Goal: Task Accomplishment & Management: Manage account settings

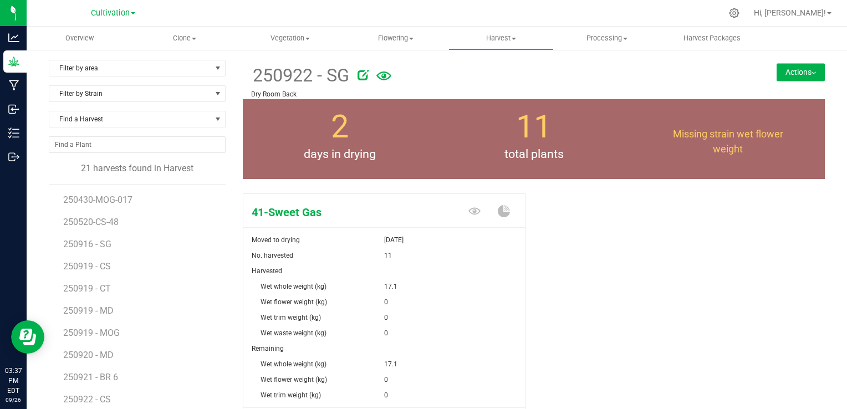
scroll to position [197, 0]
click at [559, 303] on div "41-Sweet Gas Moved to drying [DATE] No. harvested 11 Harvested Wet whole weight…" at bounding box center [534, 329] width 582 height 280
click at [408, 43] on span "Flowering" at bounding box center [396, 38] width 104 height 10
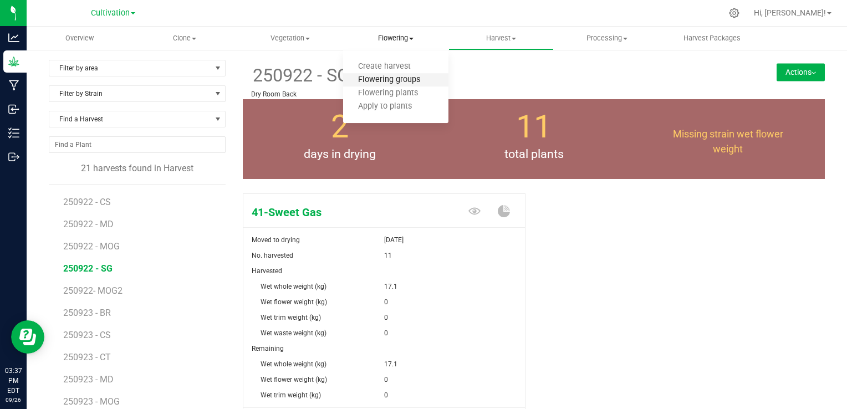
click at [404, 79] on span "Flowering groups" at bounding box center [389, 79] width 92 height 9
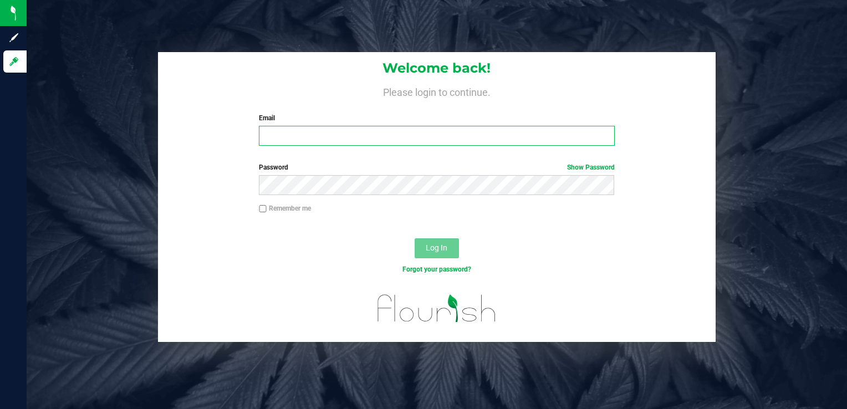
type input "[EMAIL_ADDRESS][DOMAIN_NAME]"
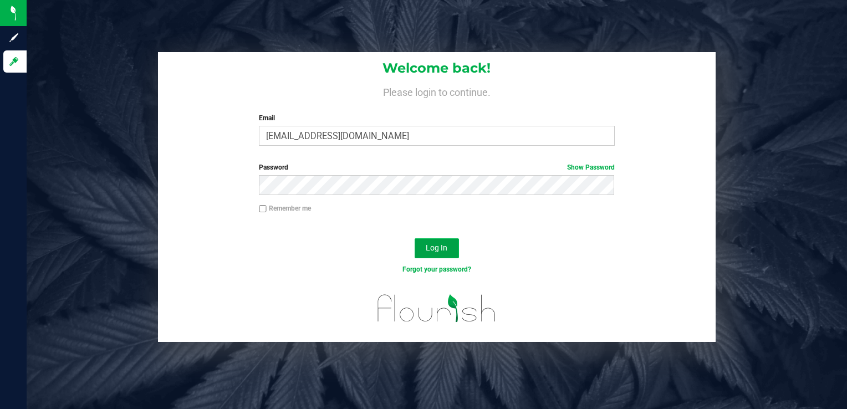
click at [441, 247] on span "Log In" at bounding box center [437, 247] width 22 height 9
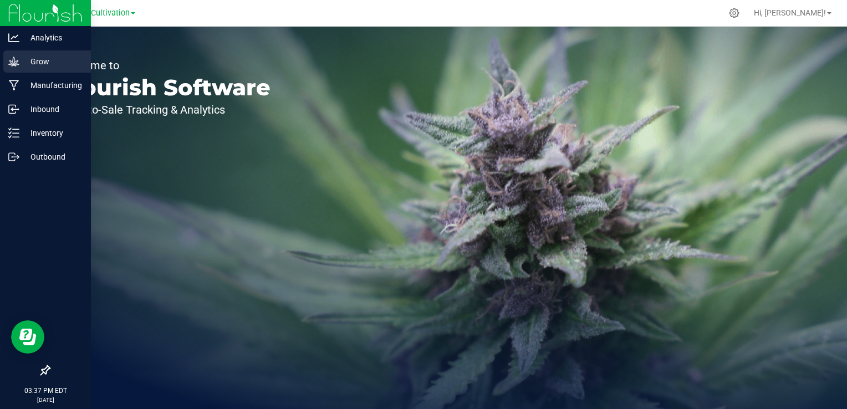
click at [22, 59] on p "Grow" at bounding box center [52, 61] width 67 height 13
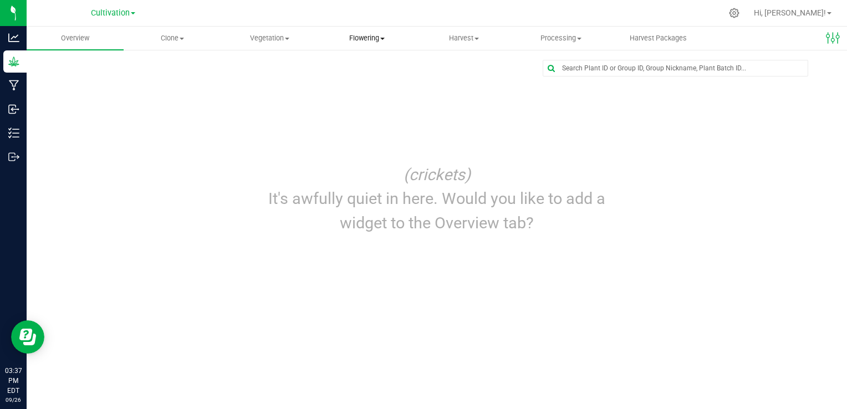
click at [370, 38] on span "Flowering" at bounding box center [367, 38] width 96 height 10
drag, startPoint x: 371, startPoint y: 80, endPoint x: 360, endPoint y: 80, distance: 10.5
click at [360, 80] on span "Flowering groups" at bounding box center [364, 79] width 92 height 9
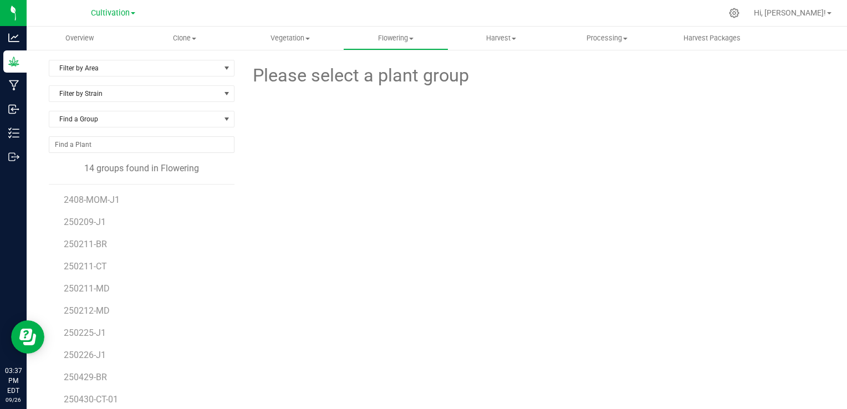
scroll to position [42, 0]
click at [294, 256] on div "Please select a plant group" at bounding box center [534, 261] width 582 height 402
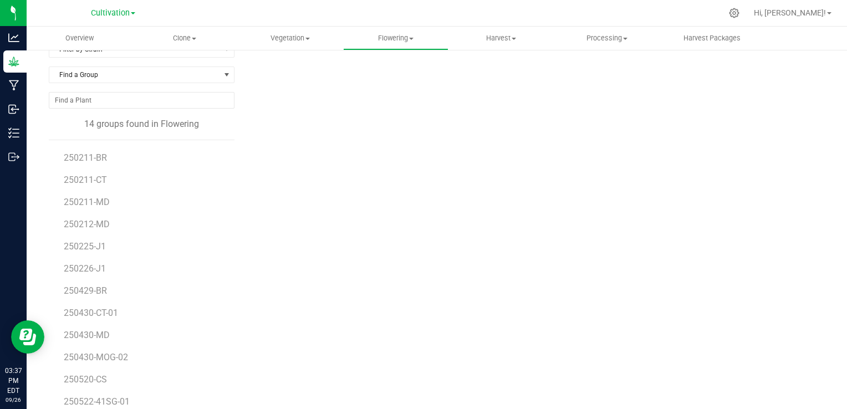
scroll to position [63, 0]
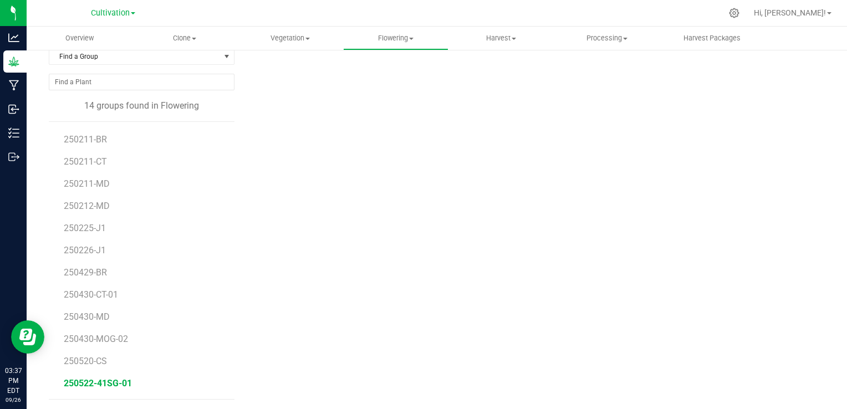
click at [103, 378] on span "250522-41SG-01" at bounding box center [98, 383] width 68 height 11
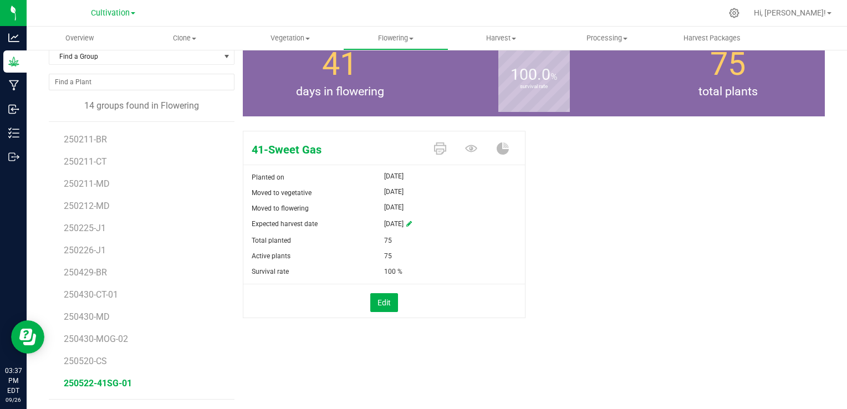
click at [661, 212] on div "41-Sweet Gas Planted on [DATE] Moved to vegetative [DATE] Moved to flowering [D…" at bounding box center [534, 236] width 582 height 220
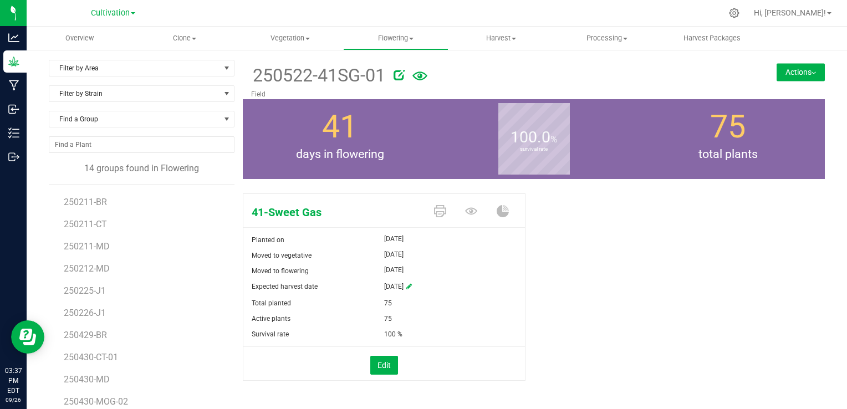
click at [777, 73] on button "Actions" at bounding box center [801, 72] width 48 height 18
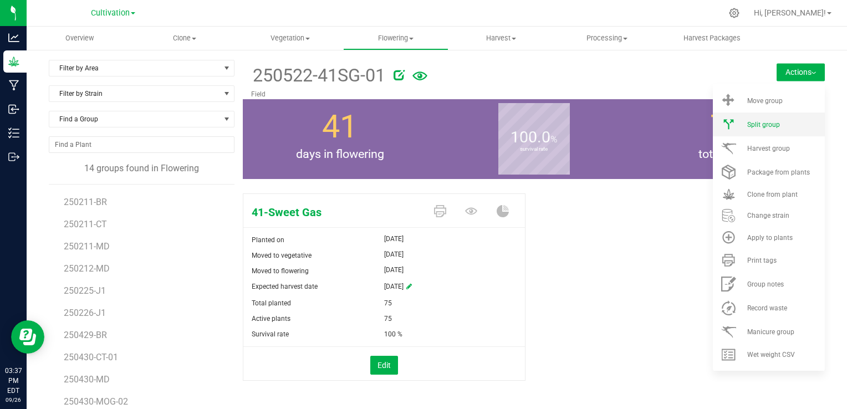
click at [747, 123] on span "Split group" at bounding box center [763, 125] width 33 height 8
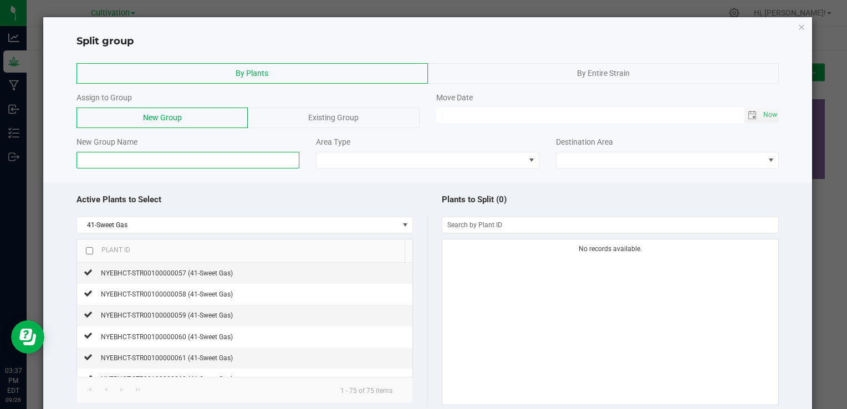
click at [166, 160] on input at bounding box center [187, 160] width 223 height 17
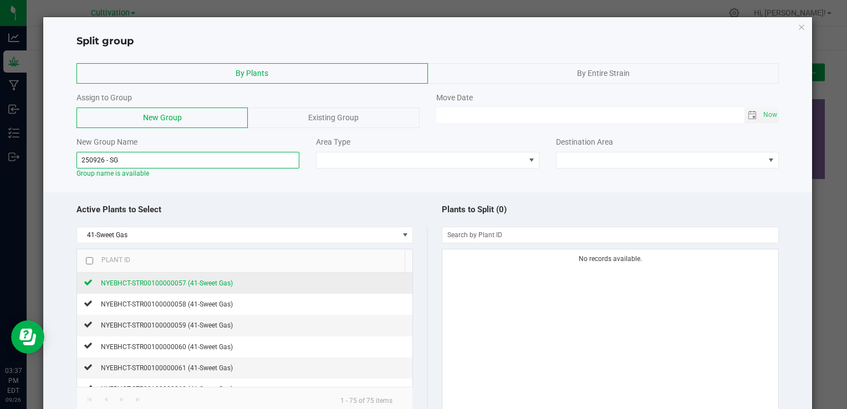
type input "250926 - SG"
click at [191, 284] on span "NYEBHCT-STR00100000057 (41-Sweet Gas)" at bounding box center [167, 283] width 132 height 8
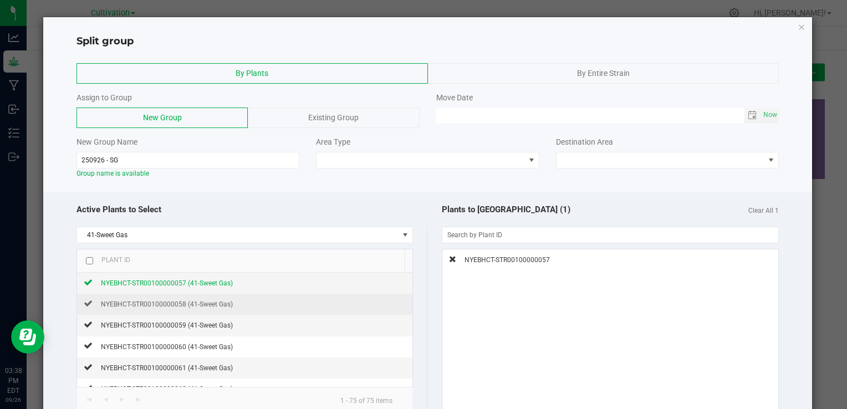
click at [185, 309] on td "NYEBHCT-STR00100000058 (41-Sweet Gas)" at bounding box center [244, 304] width 335 height 21
click at [175, 306] on span "NYEBHCT-STR00100000058 (41-Sweet Gas)" at bounding box center [167, 304] width 132 height 8
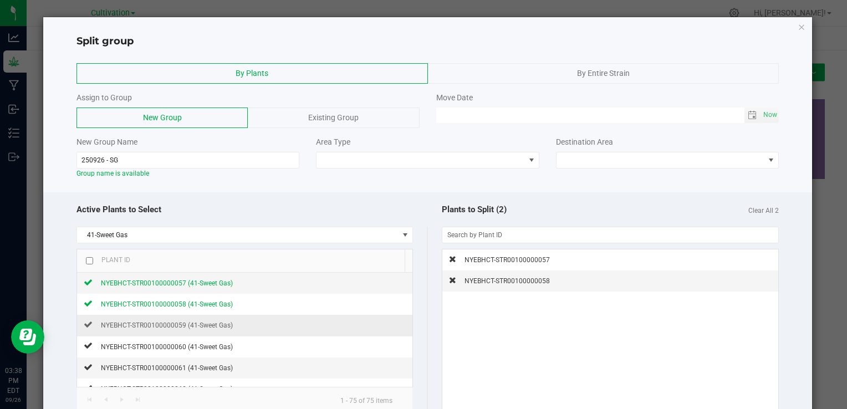
click at [168, 317] on td "NYEBHCT-STR00100000059 (41-Sweet Gas)" at bounding box center [244, 325] width 335 height 21
click at [162, 323] on span "NYEBHCT-STR00100000059 (41-Sweet Gas)" at bounding box center [167, 326] width 132 height 8
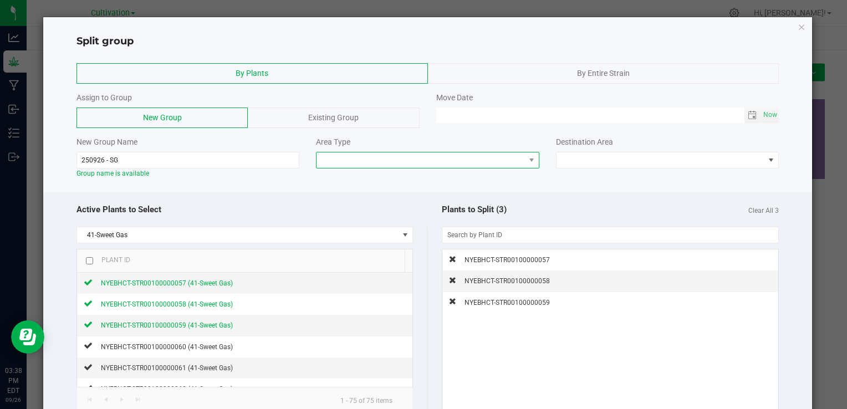
click at [419, 159] on span at bounding box center [421, 160] width 208 height 16
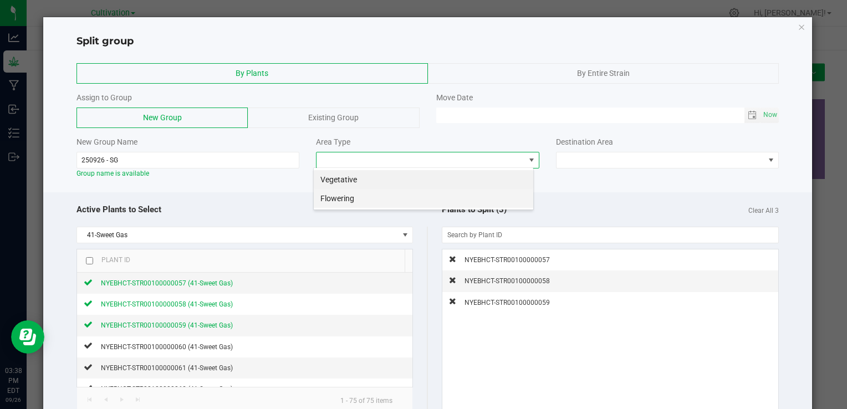
click at [348, 195] on li "Flowering" at bounding box center [424, 198] width 220 height 19
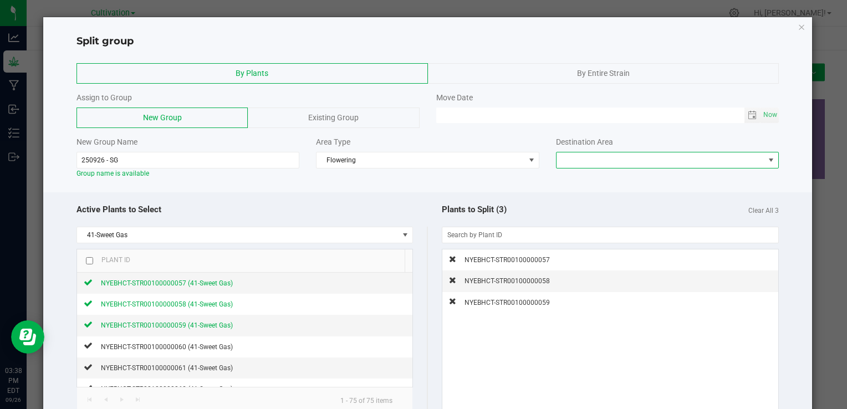
click at [642, 162] on span at bounding box center [661, 160] width 208 height 16
drag, startPoint x: 572, startPoint y: 181, endPoint x: 564, endPoint y: 178, distance: 8.2
click at [564, 178] on li "Field" at bounding box center [661, 179] width 220 height 19
click at [386, 184] on div at bounding box center [427, 188] width 769 height 8
click at [761, 112] on span "Now" at bounding box center [770, 115] width 19 height 16
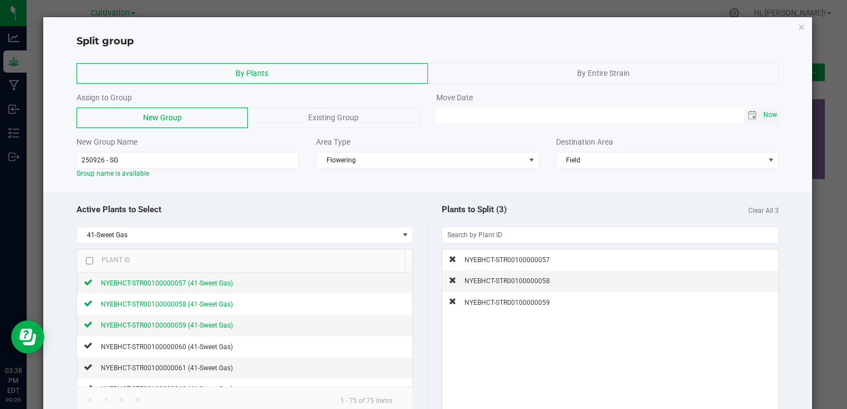
type input "[DATE] 03:38 PM"
click at [389, 203] on div "Active Plants to Select" at bounding box center [251, 210] width 351 height 24
click at [409, 195] on div "Active Plants to Select 41-Sweet Gas Plant ID NYEBHCT-STR00100000057 (41-Sweet …" at bounding box center [427, 336] width 769 height 289
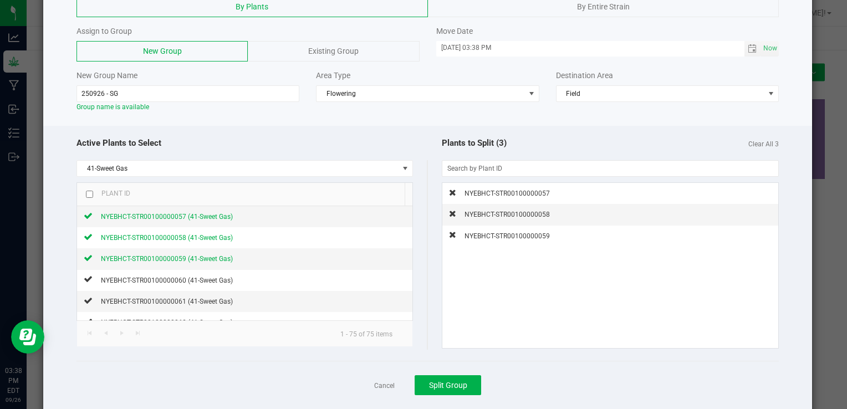
scroll to position [88, 0]
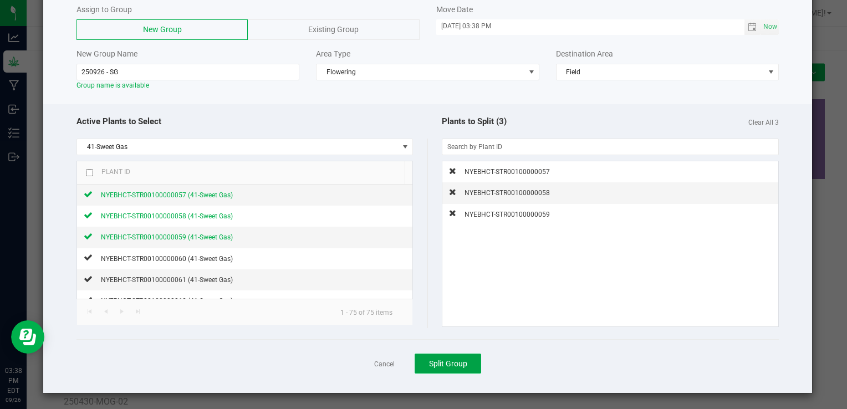
click at [460, 367] on span "Split Group" at bounding box center [448, 363] width 38 height 9
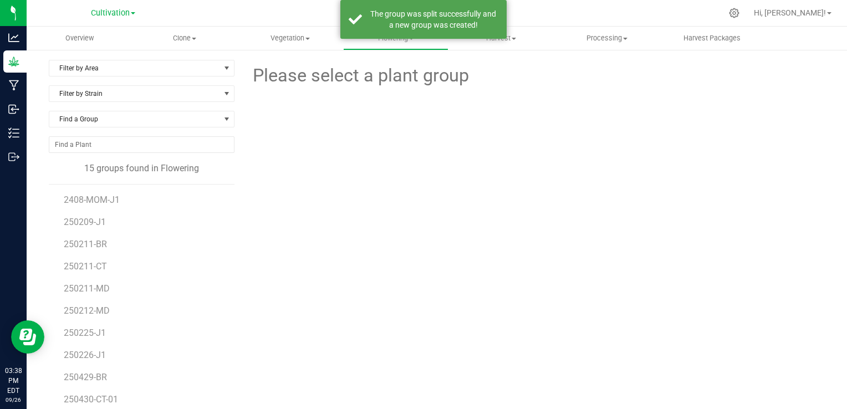
click at [268, 235] on div "Please select a plant group" at bounding box center [534, 261] width 582 height 402
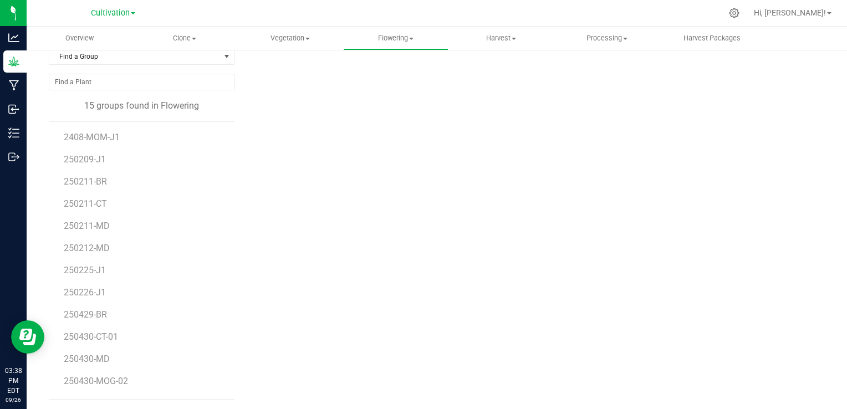
scroll to position [64, 0]
click at [91, 380] on span "250926 - SG" at bounding box center [88, 383] width 49 height 11
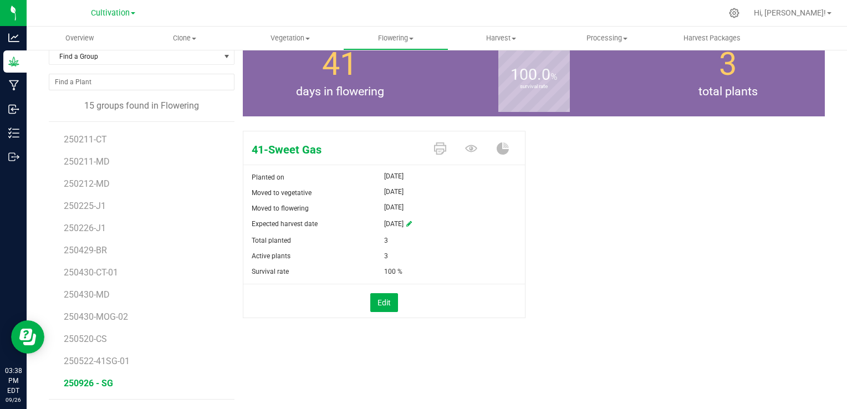
click at [661, 187] on div "41-Sweet Gas Planted on [DATE] Moved to vegetative [DATE] Moved to flowering [D…" at bounding box center [534, 236] width 582 height 220
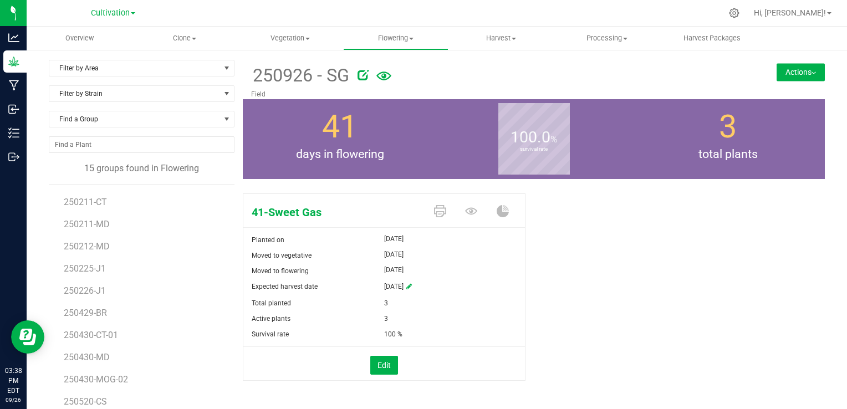
click at [777, 73] on button "Actions" at bounding box center [801, 72] width 48 height 18
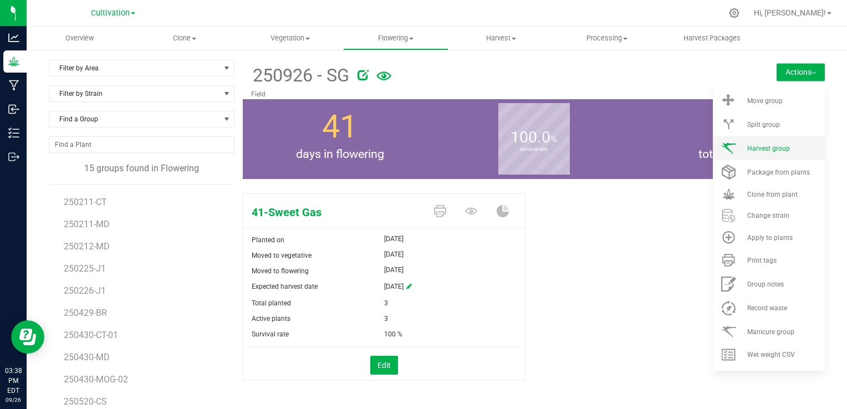
click at [743, 139] on li "Harvest group" at bounding box center [769, 148] width 112 height 24
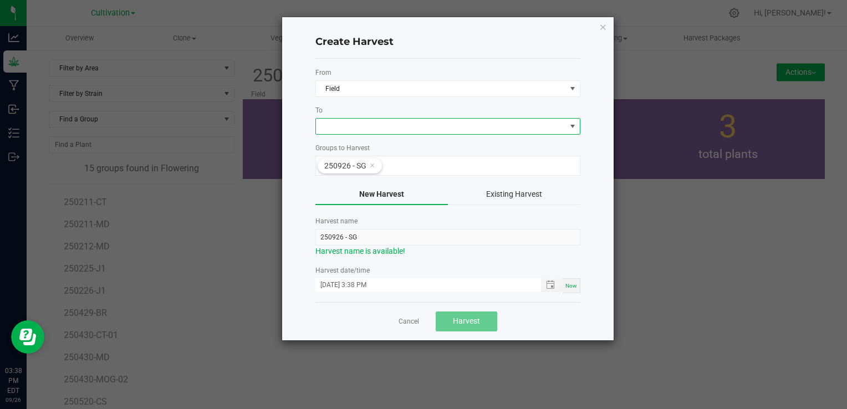
click at [371, 120] on span at bounding box center [441, 127] width 250 height 16
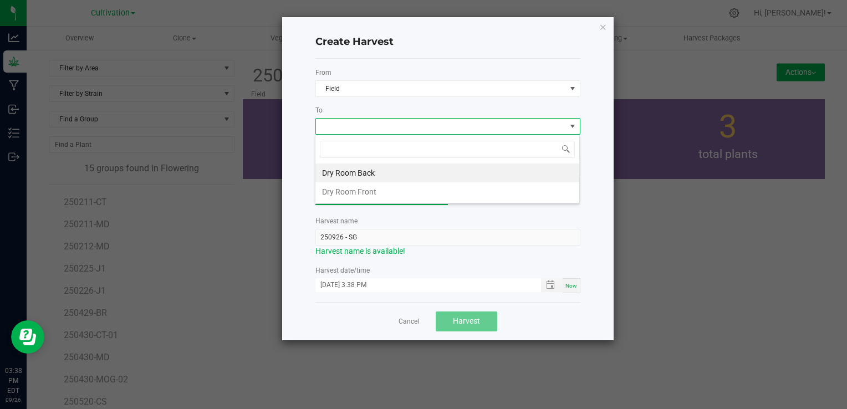
scroll to position [16, 265]
click at [359, 169] on li "Dry Room Back" at bounding box center [447, 173] width 264 height 19
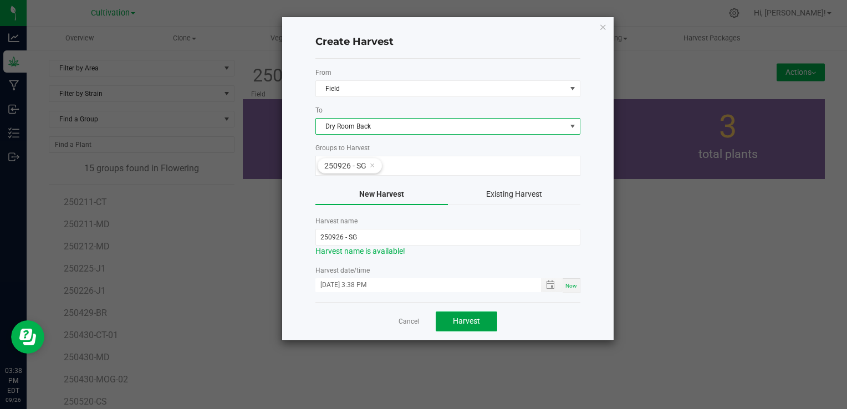
click at [486, 312] on button "Harvest" at bounding box center [467, 322] width 62 height 20
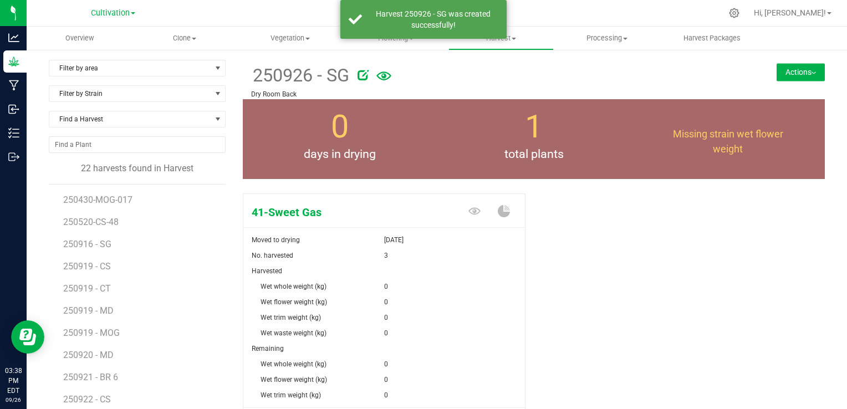
click at [477, 314] on div "0" at bounding box center [454, 318] width 141 height 16
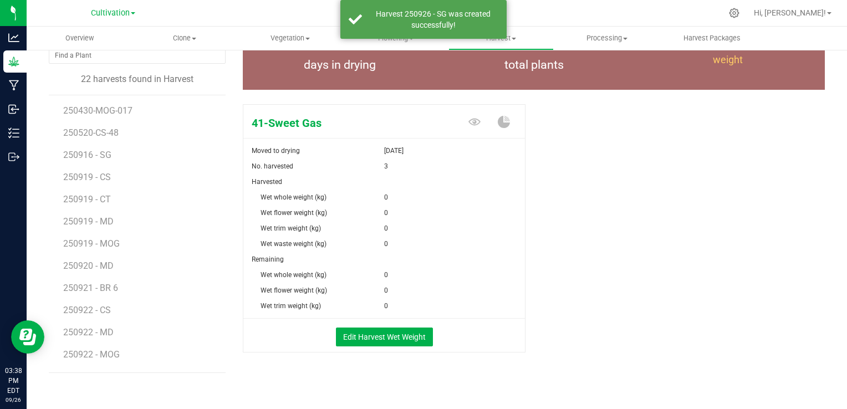
scroll to position [96, 0]
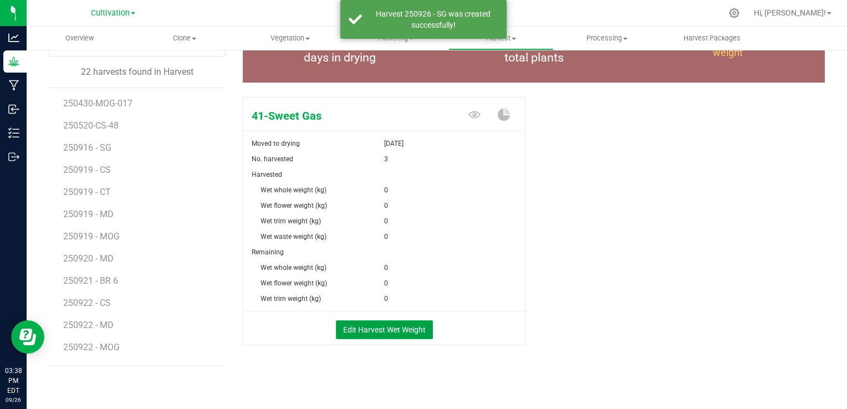
click at [406, 331] on button "Edit Harvest Wet Weight" at bounding box center [384, 329] width 97 height 19
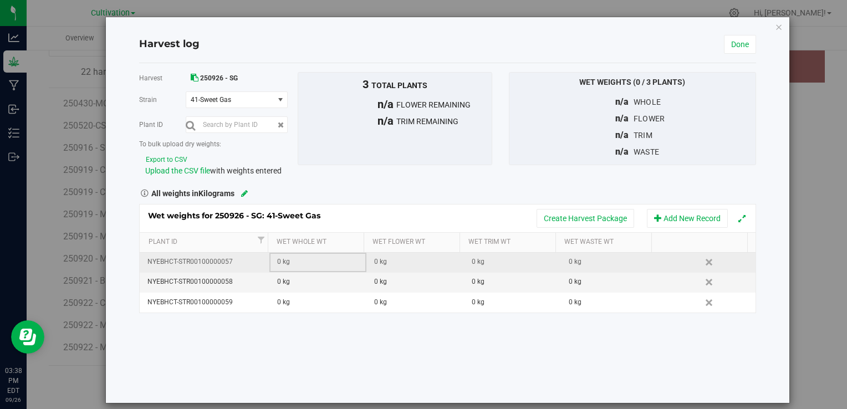
click at [283, 257] on div "0 kg" at bounding box center [321, 262] width 89 height 11
type input "1.83"
click at [290, 277] on div "0 kg" at bounding box center [321, 282] width 89 height 11
click at [290, 277] on input "text" at bounding box center [321, 282] width 84 height 16
type input "1.42"
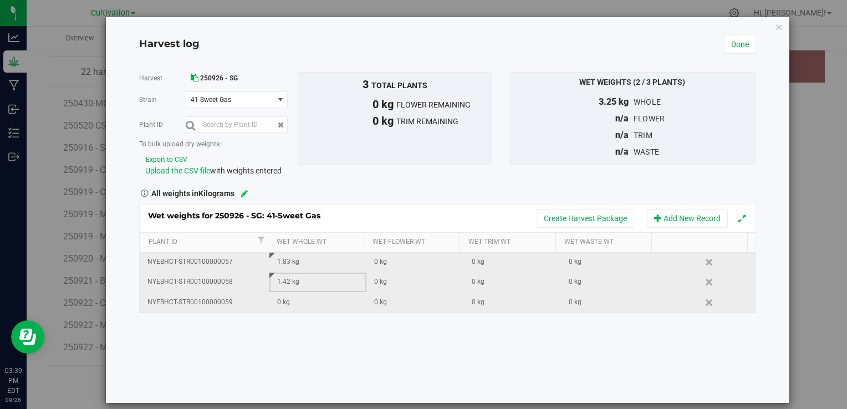
click at [290, 305] on div "0 kg" at bounding box center [321, 302] width 89 height 11
click at [290, 305] on input "text" at bounding box center [321, 303] width 84 height 16
type input "0.36"
click at [394, 340] on div "Harvest 250926 - SG [GEOGRAPHIC_DATA] 41-Sweet Gas Select strain 41-Sweet Gas P…" at bounding box center [447, 233] width 616 height 340
click at [727, 48] on link "Done" at bounding box center [740, 44] width 32 height 19
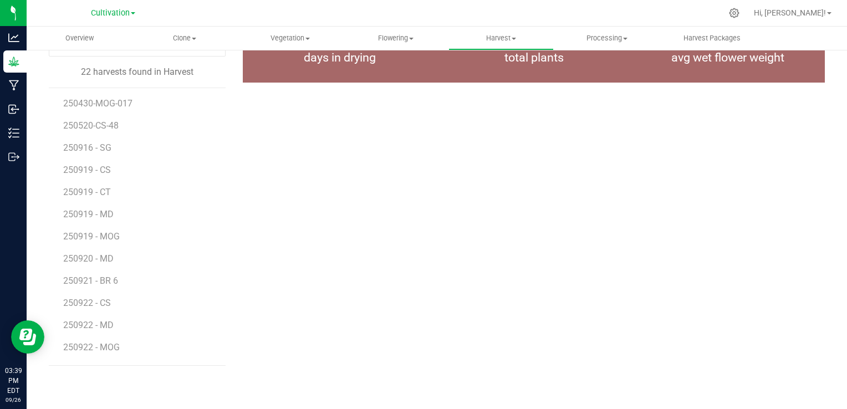
scroll to position [96, 0]
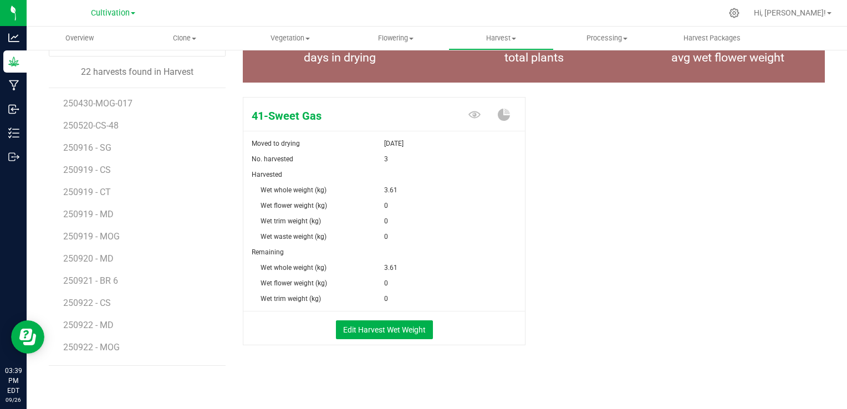
click at [602, 187] on div "41-Sweet Gas Moved to drying [DATE] No. harvested 3 Harvested Wet whole weight …" at bounding box center [534, 233] width 582 height 280
click at [406, 36] on span "Flowering" at bounding box center [396, 38] width 104 height 10
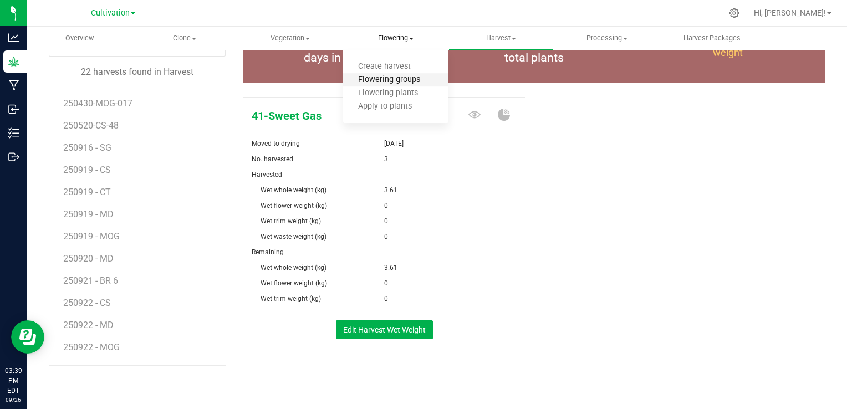
click at [404, 80] on span "Flowering groups" at bounding box center [389, 79] width 92 height 9
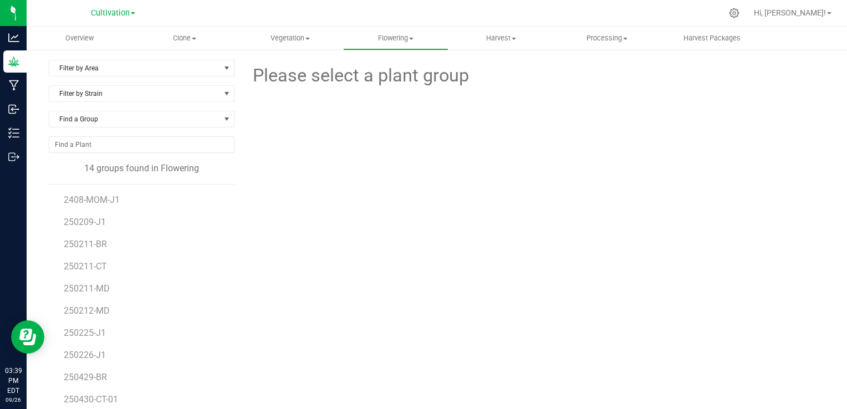
scroll to position [42, 0]
click at [295, 258] on div "Please select a plant group" at bounding box center [534, 261] width 582 height 402
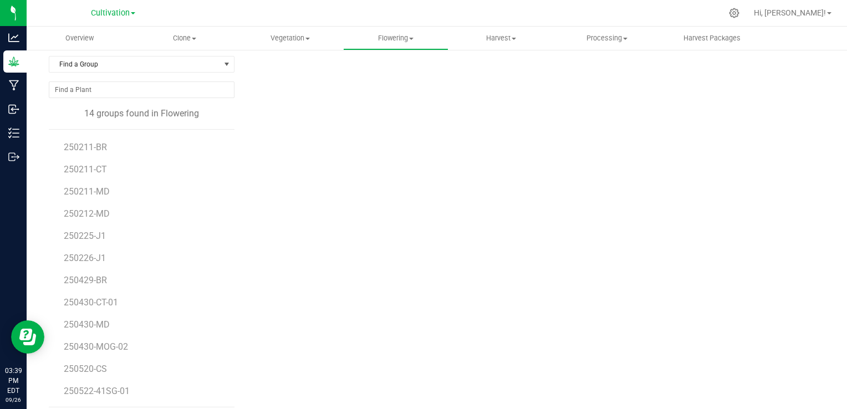
scroll to position [63, 0]
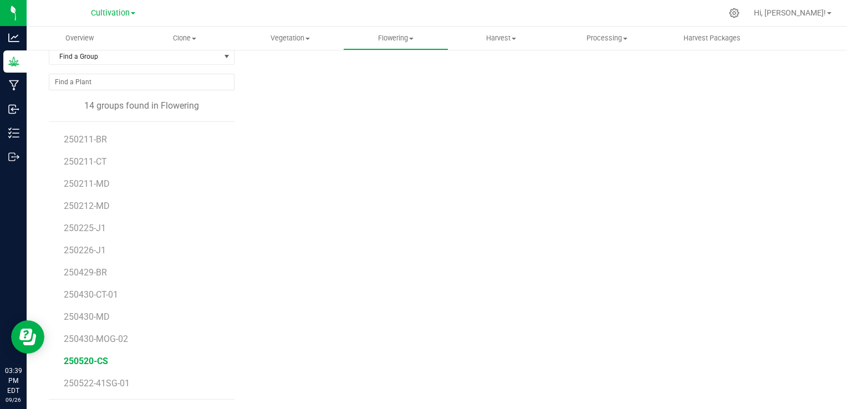
click at [89, 362] on span "250520-CS" at bounding box center [86, 361] width 44 height 11
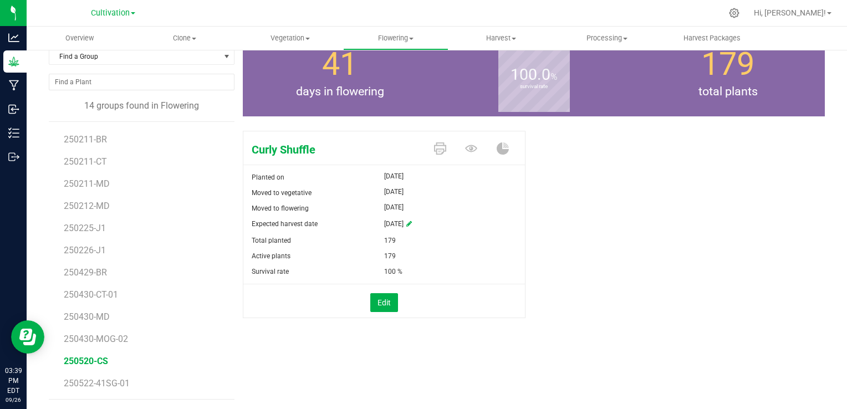
click at [626, 243] on div "Curly Shuffle Planted on [DATE] Moved to vegetative [DATE] Moved to flowering […" at bounding box center [534, 236] width 582 height 220
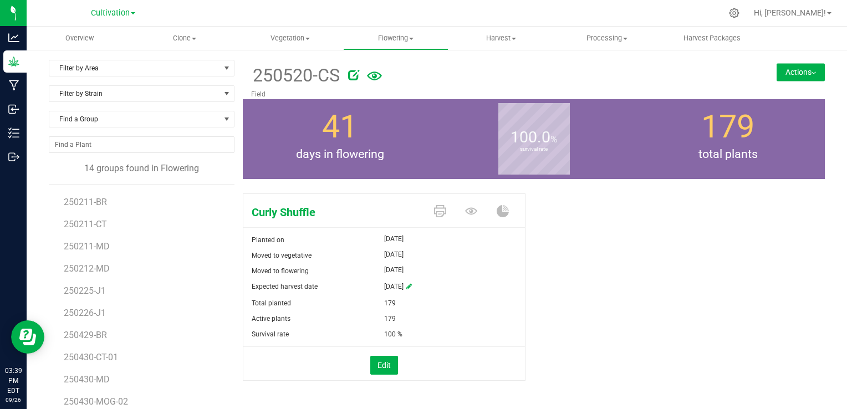
click at [778, 64] on button "Actions" at bounding box center [801, 72] width 48 height 18
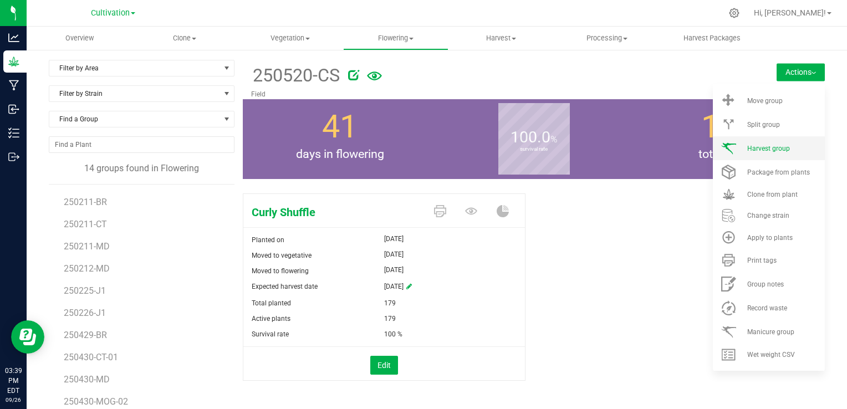
click at [755, 145] on span "Harvest group" at bounding box center [768, 149] width 43 height 8
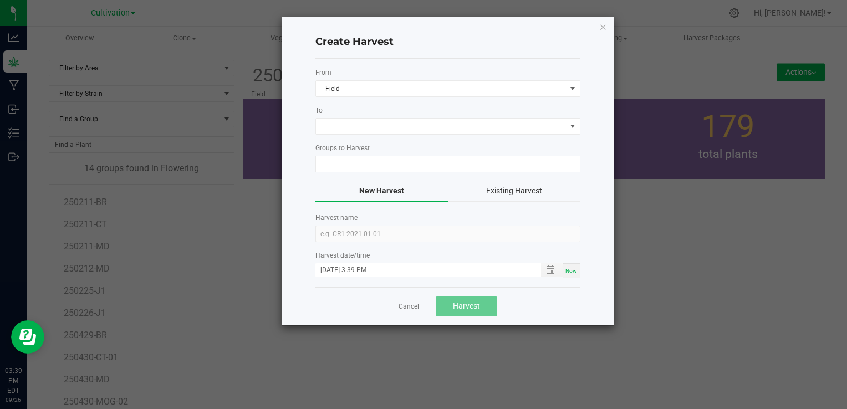
type input "250520-CS"
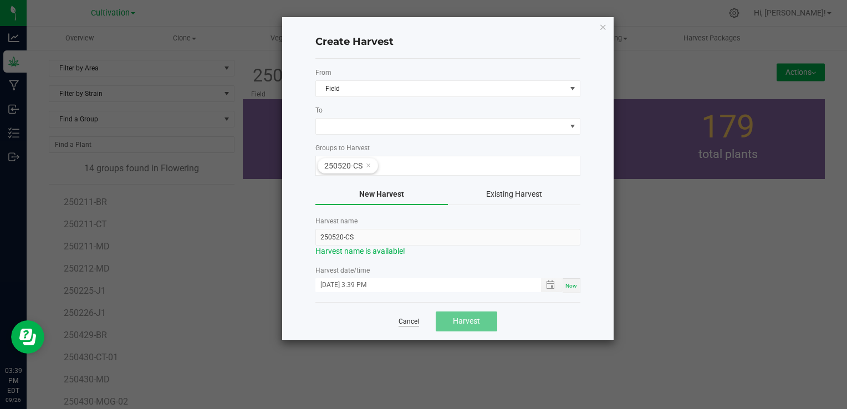
click at [409, 320] on link "Cancel" at bounding box center [409, 321] width 21 height 9
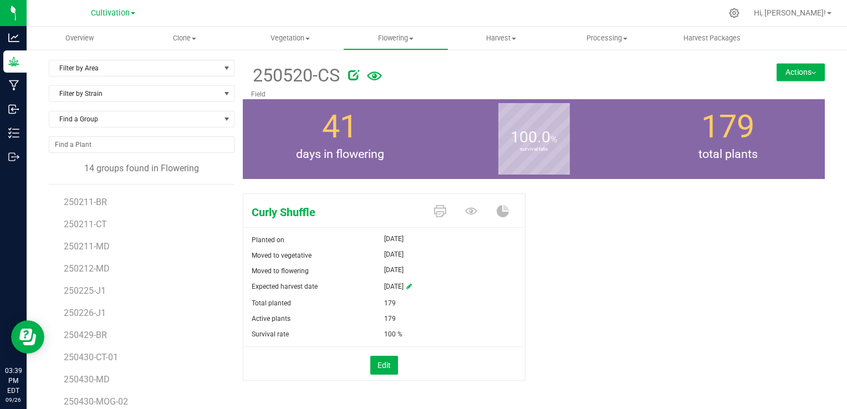
click at [789, 68] on button "Actions" at bounding box center [801, 72] width 48 height 18
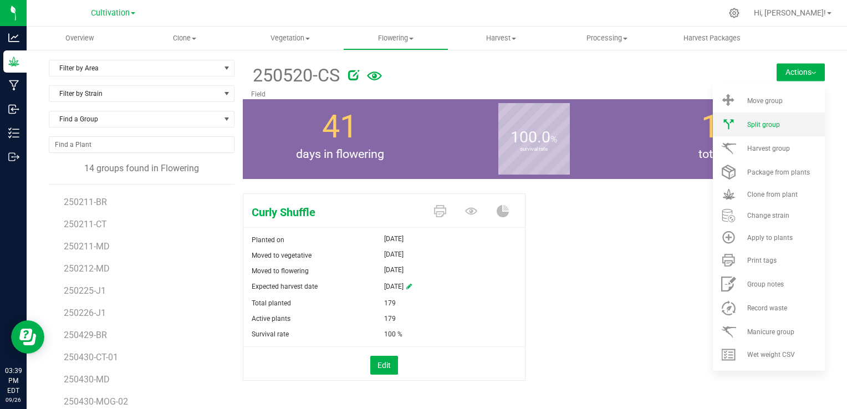
click at [766, 121] on span "Split group" at bounding box center [763, 125] width 33 height 8
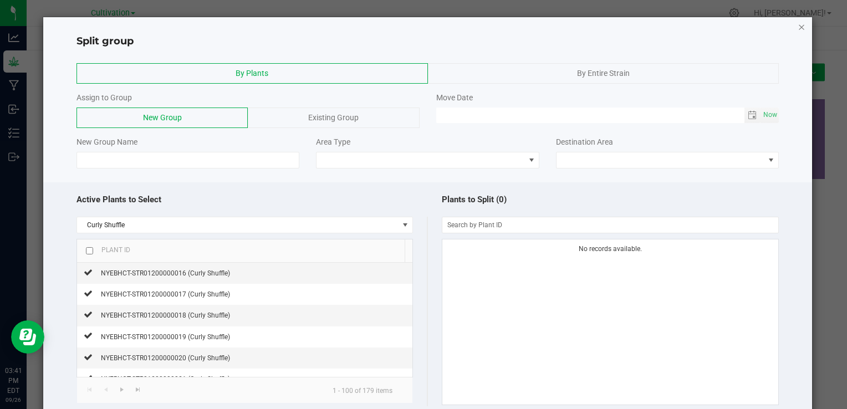
click at [798, 25] on icon "button" at bounding box center [802, 26] width 8 height 13
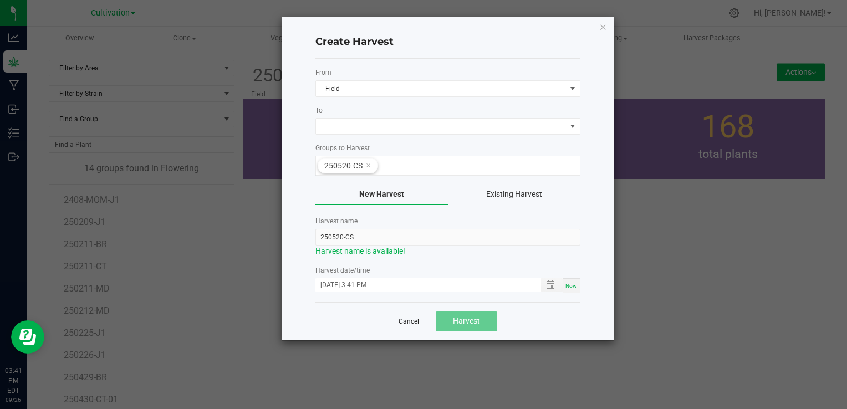
click at [407, 322] on link "Cancel" at bounding box center [409, 321] width 21 height 9
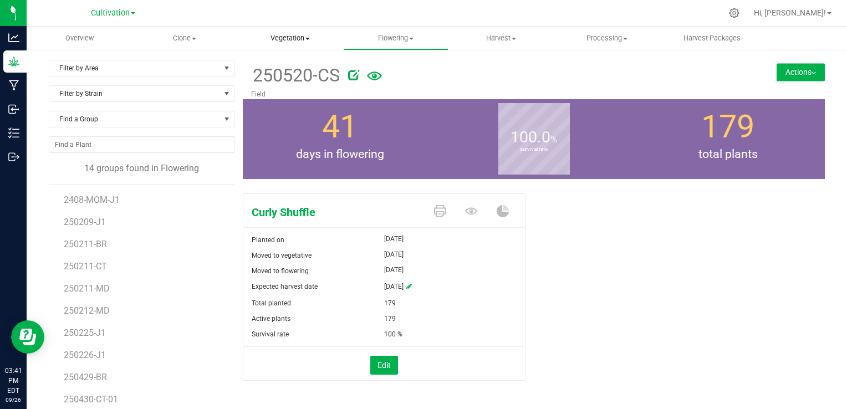
click at [284, 44] on uib-tab-heading "Vegetation Veg groups Veg plants Mother groups Mother plants Apply to plants Cr…" at bounding box center [290, 38] width 104 height 22
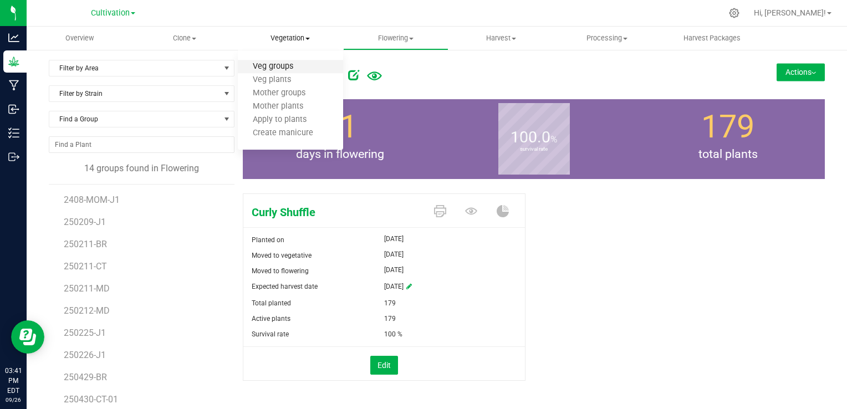
click at [297, 70] on span "Veg groups" at bounding box center [273, 66] width 70 height 9
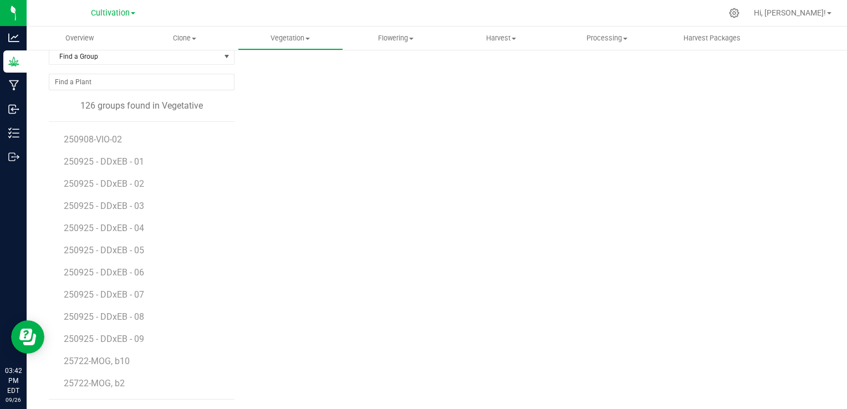
scroll to position [2348, 0]
click at [119, 318] on span "250925 - DDxEB - 09" at bounding box center [104, 317] width 81 height 11
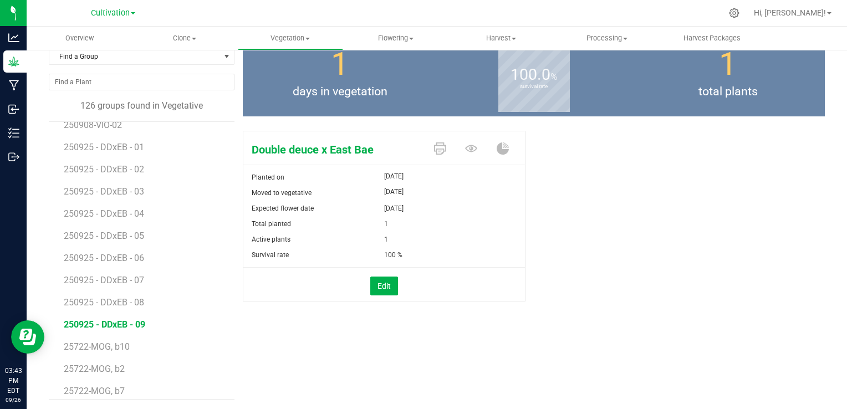
scroll to position [2306, 0]
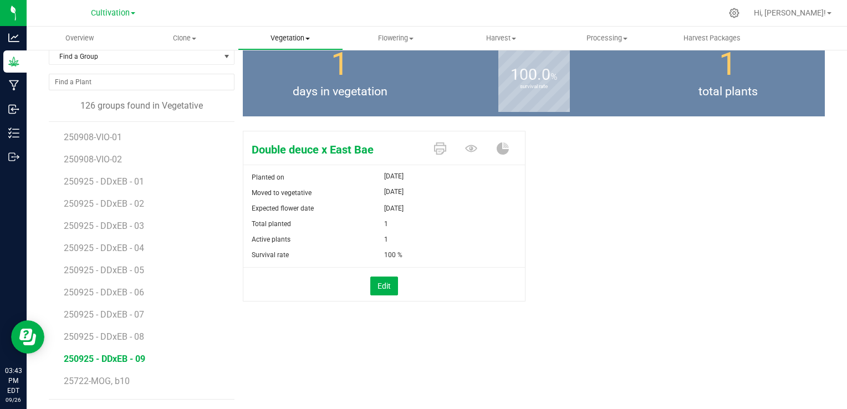
click at [289, 39] on span "Vegetation" at bounding box center [290, 38] width 104 height 10
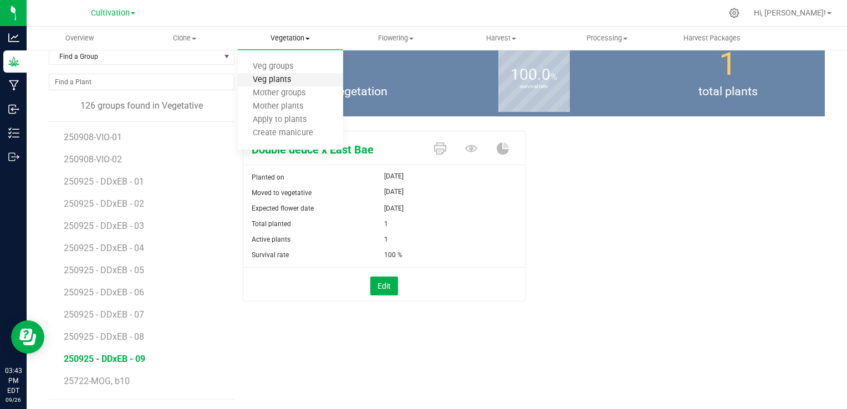
click at [279, 80] on span "Veg plants" at bounding box center [272, 79] width 68 height 9
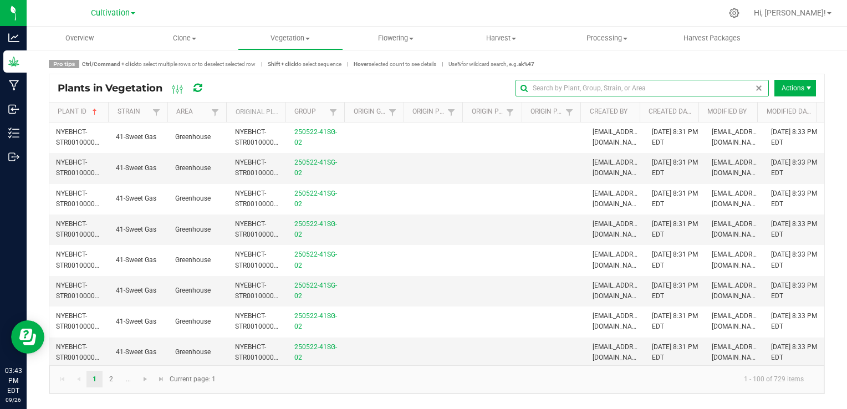
click at [741, 92] on input "text" at bounding box center [642, 88] width 253 height 17
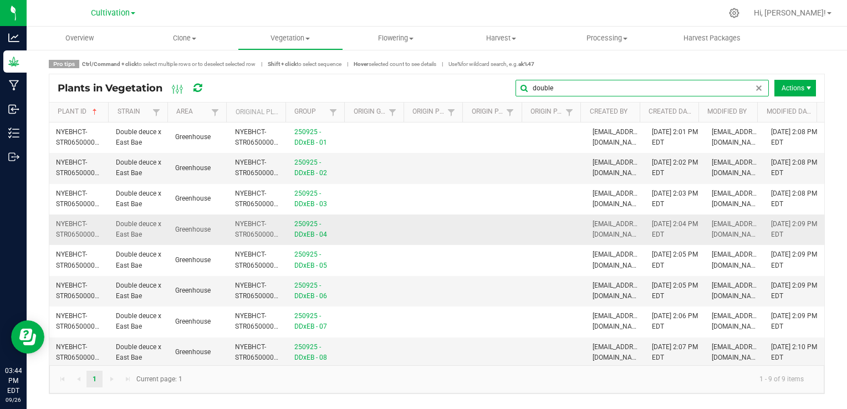
scroll to position [31, 0]
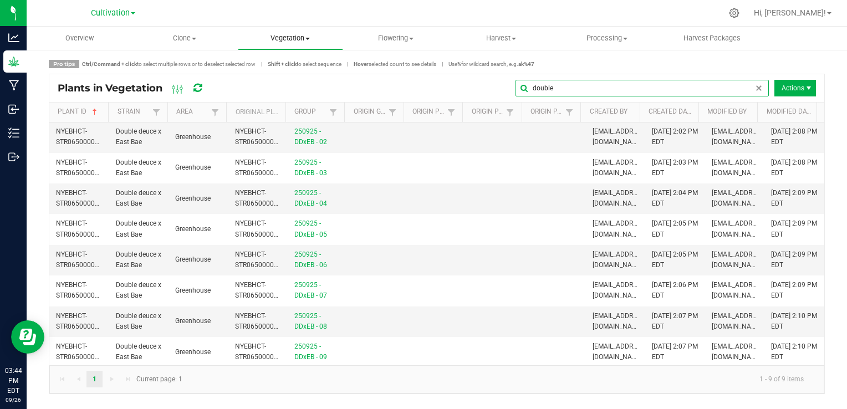
type input "double"
click at [297, 38] on span "Vegetation" at bounding box center [290, 38] width 104 height 10
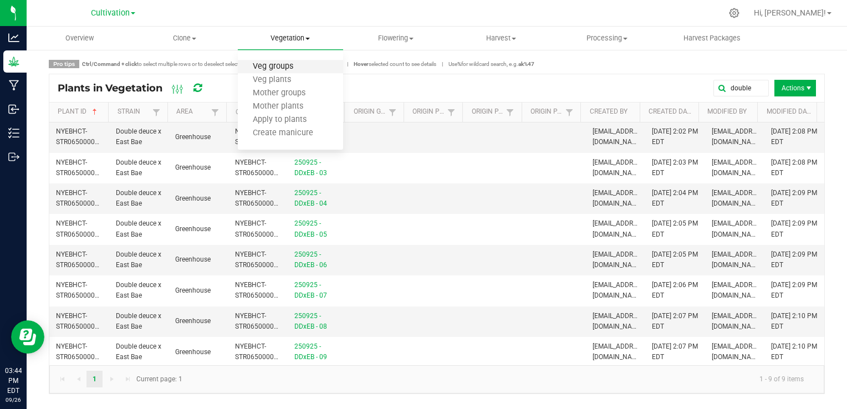
click at [284, 68] on span "Veg groups" at bounding box center [273, 66] width 70 height 9
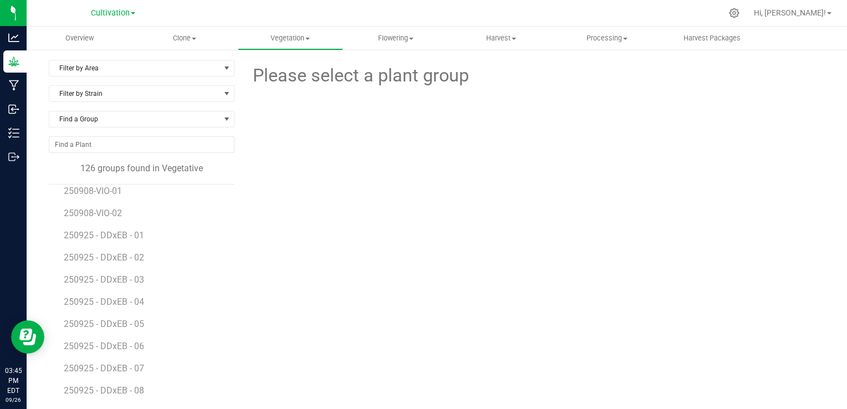
scroll to position [2365, 0]
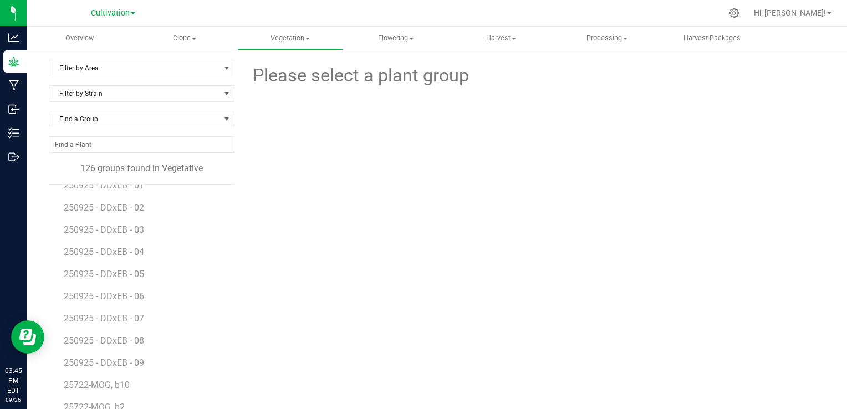
click at [253, 325] on div "Please select a plant group" at bounding box center [534, 261] width 582 height 402
click at [194, 288] on li "250925 - DDxEB - 06" at bounding box center [145, 292] width 163 height 22
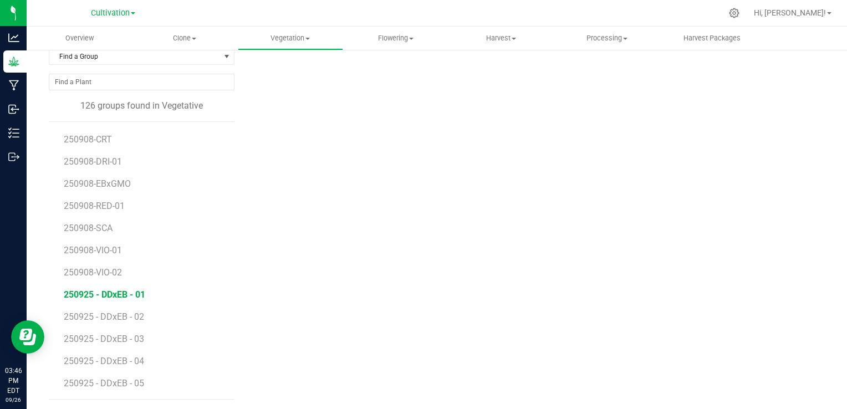
scroll to position [2215, 0]
click at [165, 238] on li "250908-VIO-02" at bounding box center [145, 246] width 163 height 22
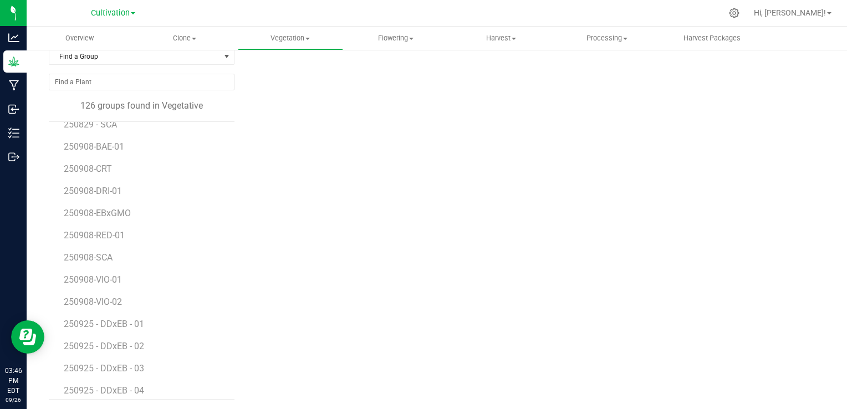
scroll to position [2149, 0]
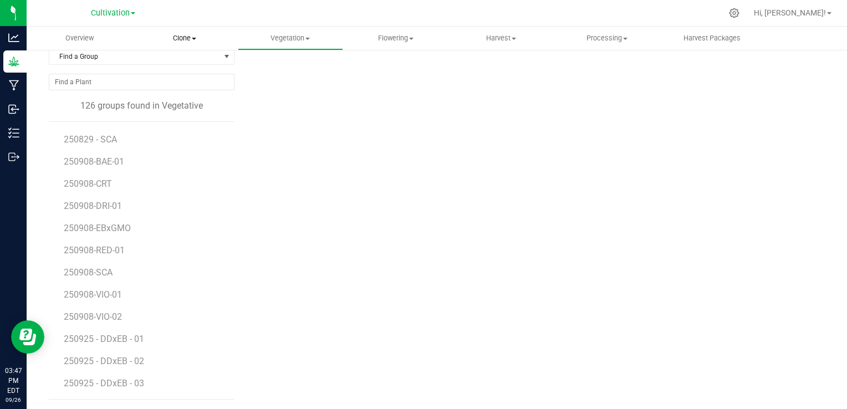
click at [188, 42] on span "Clone" at bounding box center [184, 38] width 104 height 10
click at [191, 80] on span "Cloning groups" at bounding box center [174, 79] width 84 height 9
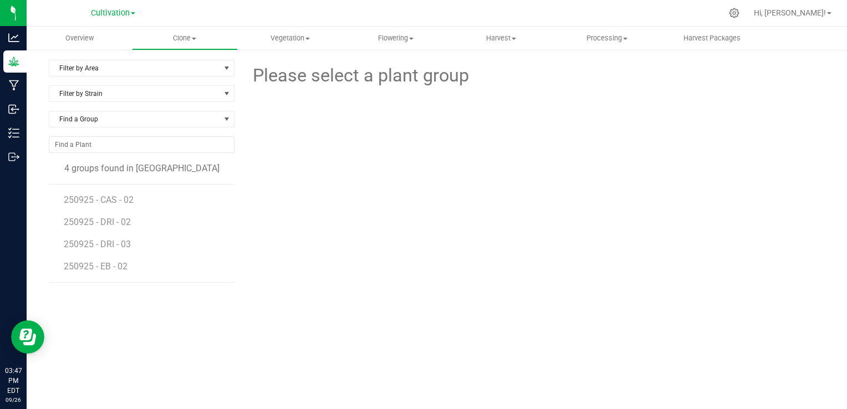
click at [292, 205] on div "Please select a plant group" at bounding box center [534, 226] width 582 height 333
click at [290, 37] on span "Vegetation" at bounding box center [290, 38] width 104 height 10
click at [472, 155] on div at bounding box center [533, 137] width 299 height 96
click at [321, 169] on div at bounding box center [533, 137] width 599 height 96
click at [291, 44] on uib-tab-heading "Vegetation Veg groups Veg plants Mother groups Mother plants Apply to plants Cr…" at bounding box center [290, 38] width 105 height 23
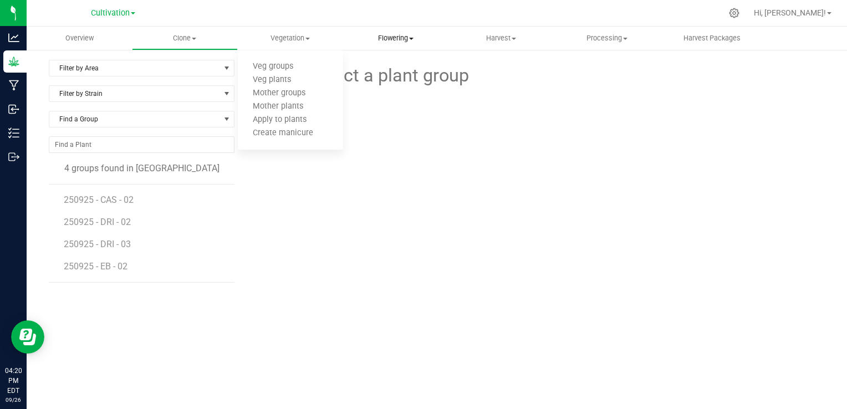
click at [381, 37] on span "Flowering" at bounding box center [396, 38] width 104 height 10
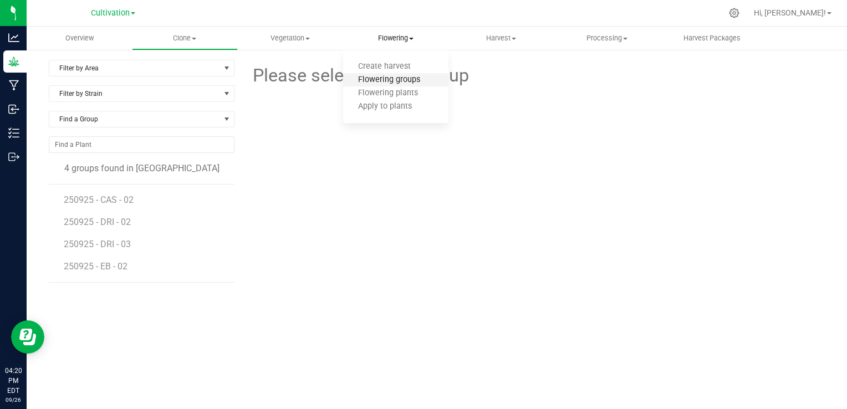
click at [401, 81] on span "Flowering groups" at bounding box center [389, 79] width 92 height 9
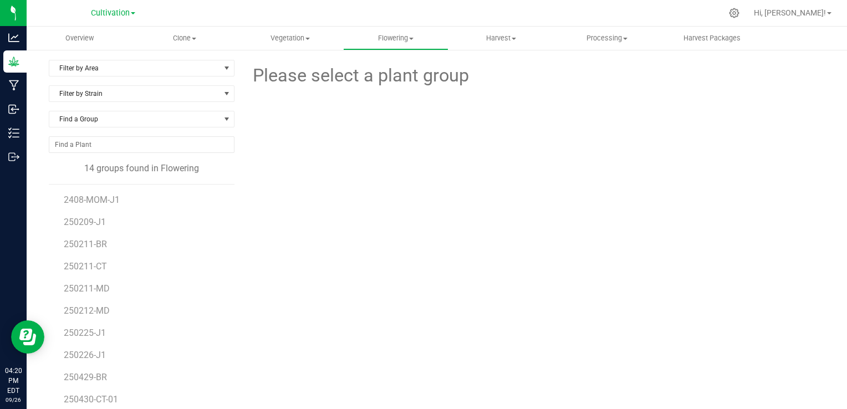
click at [334, 245] on div "Please select a plant group" at bounding box center [534, 261] width 582 height 402
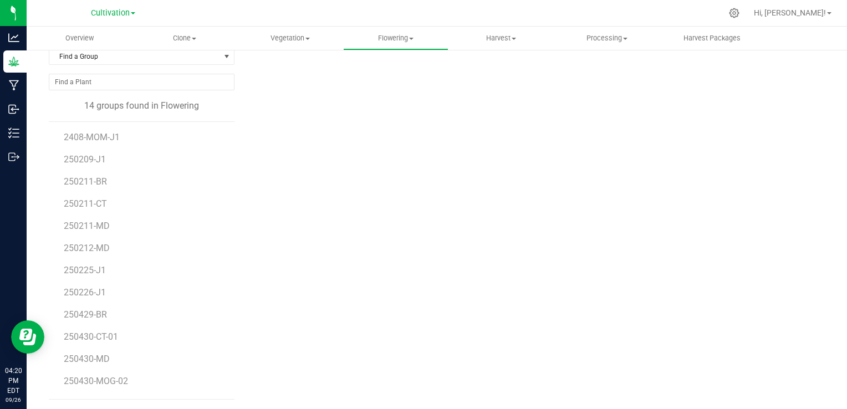
scroll to position [42, 0]
click at [91, 358] on span "250520-CS" at bounding box center [86, 361] width 44 height 11
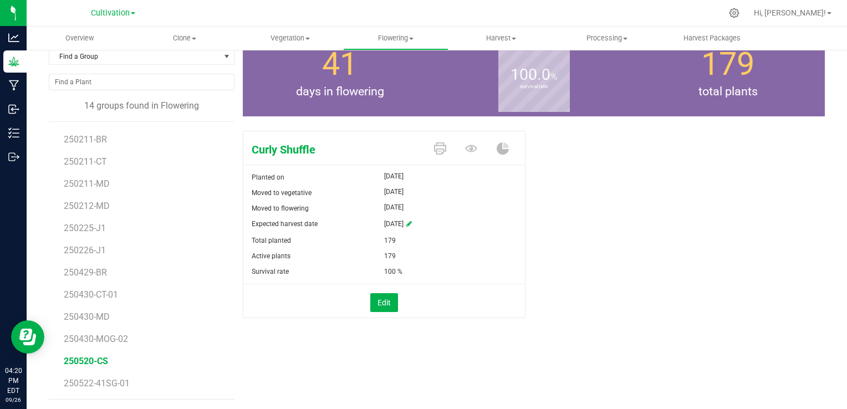
click at [591, 230] on div "Curly Shuffle Planted on [DATE] Moved to vegetative [DATE] Moved to flowering […" at bounding box center [534, 236] width 582 height 220
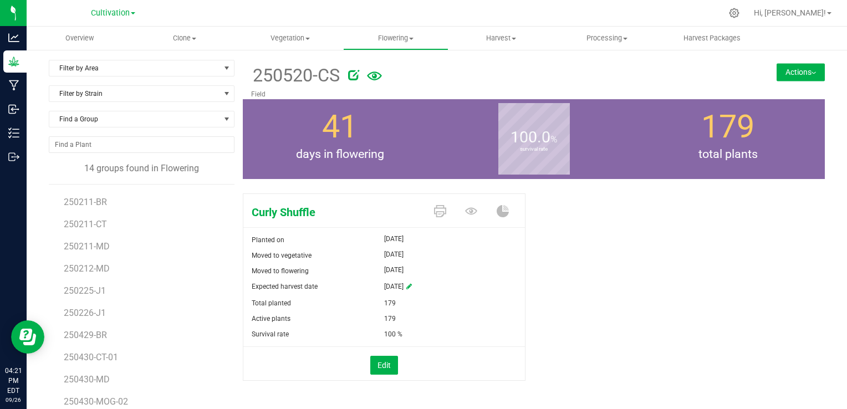
click at [777, 71] on button "Actions" at bounding box center [801, 72] width 48 height 18
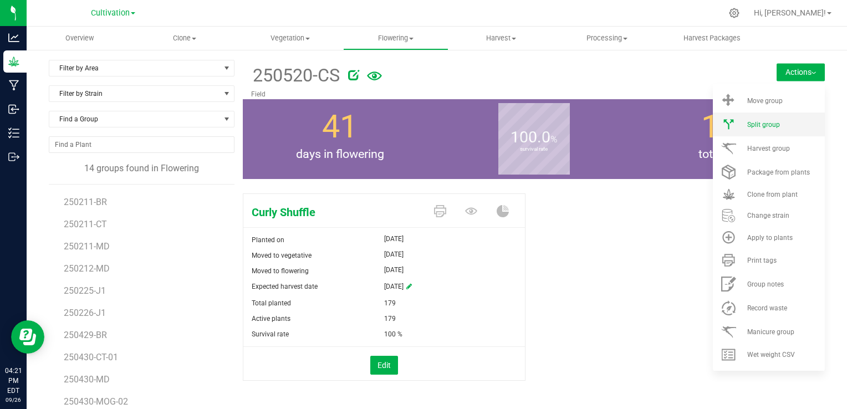
click at [762, 129] on li "Split group" at bounding box center [769, 125] width 112 height 24
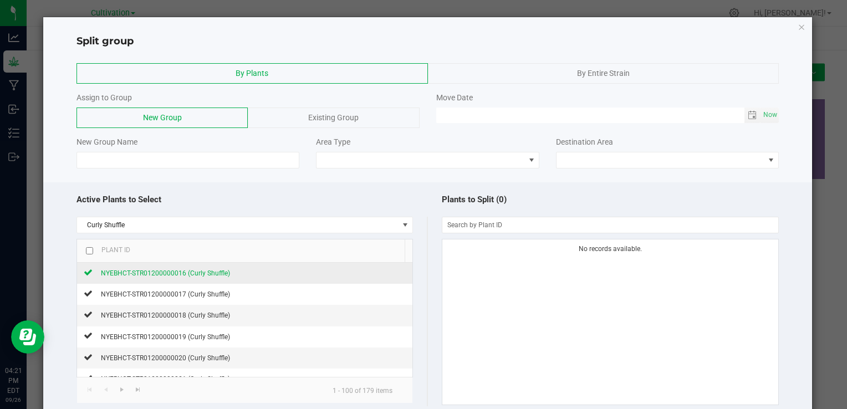
click at [174, 268] on div "NYEBHCT-STR01200000016 (Curly Shuffle)" at bounding box center [161, 273] width 137 height 12
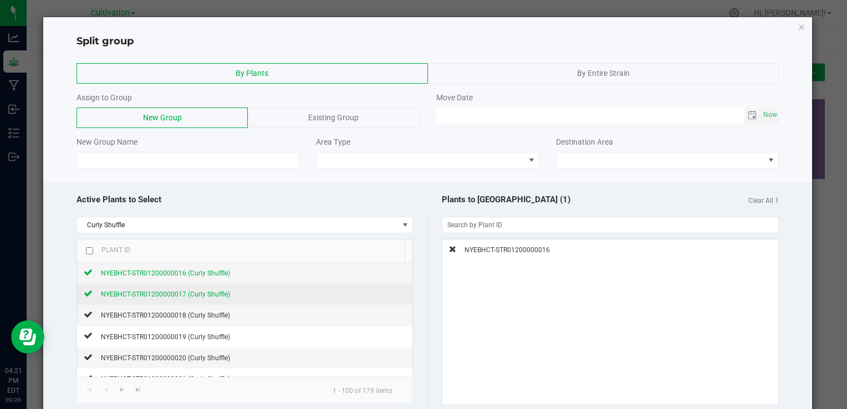
click at [196, 295] on span "NYEBHCT-STR01200000017 (Curly Shuffle)" at bounding box center [165, 294] width 129 height 8
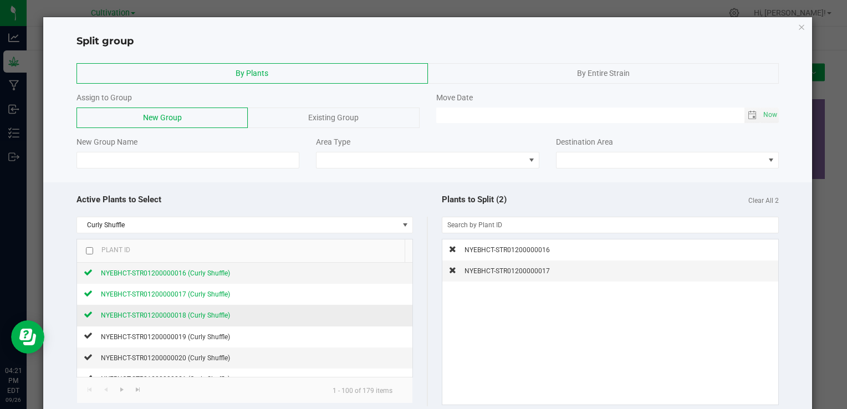
click at [205, 313] on span "NYEBHCT-STR01200000018 (Curly Shuffle)" at bounding box center [165, 316] width 129 height 8
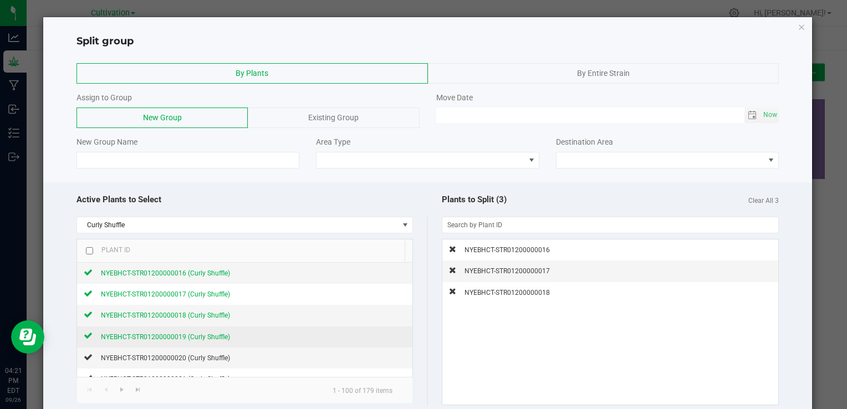
click at [214, 339] on span "NYEBHCT-STR01200000019 (Curly Shuffle)" at bounding box center [165, 337] width 129 height 8
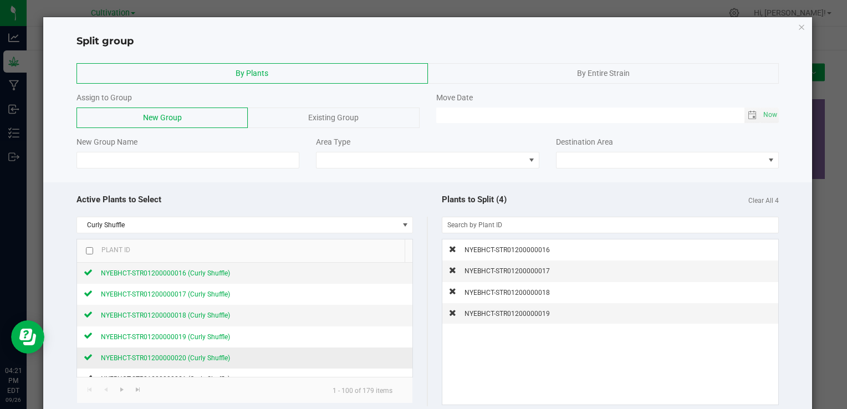
click at [215, 354] on span "NYEBHCT-STR01200000020 (Curly Shuffle)" at bounding box center [165, 358] width 129 height 8
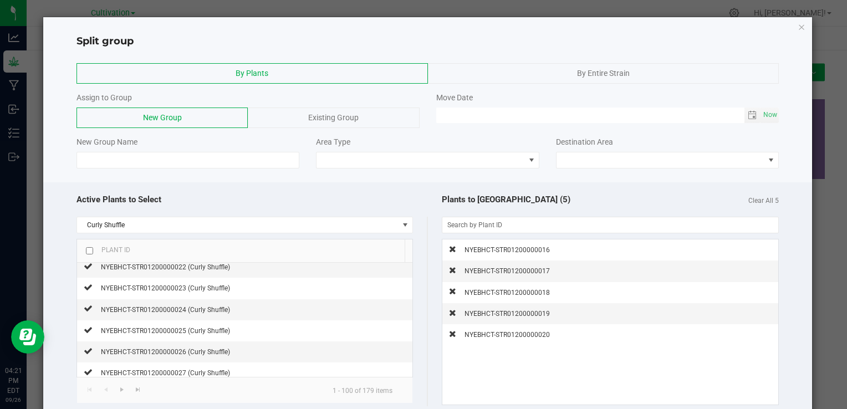
scroll to position [111, 0]
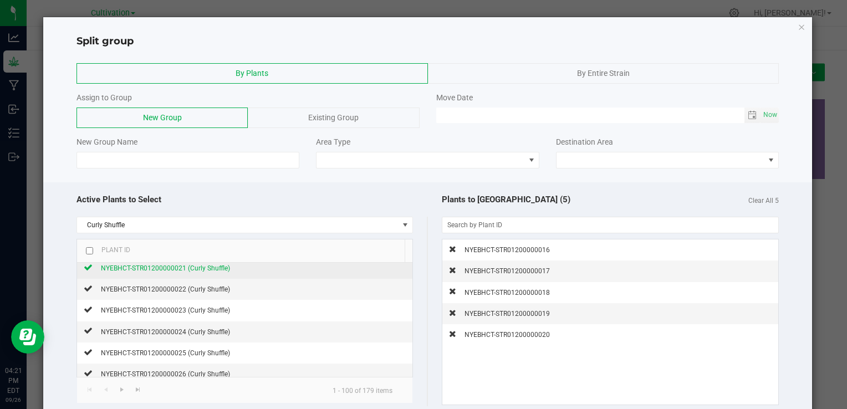
click at [212, 264] on span "NYEBHCT-STR01200000021 (Curly Shuffle)" at bounding box center [165, 268] width 129 height 8
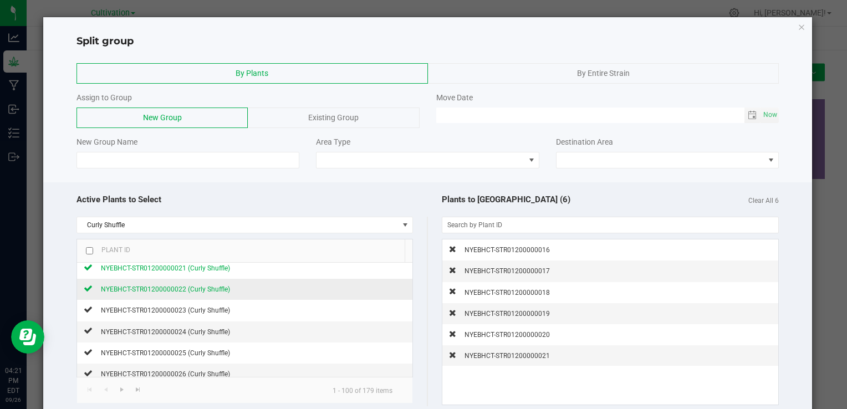
click at [189, 290] on span "NYEBHCT-STR01200000022 (Curly Shuffle)" at bounding box center [165, 289] width 129 height 8
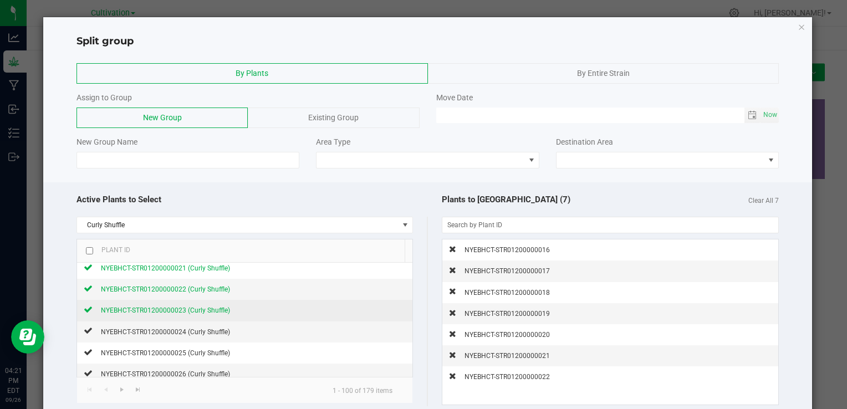
click at [178, 307] on span "NYEBHCT-STR01200000023 (Curly Shuffle)" at bounding box center [165, 311] width 129 height 8
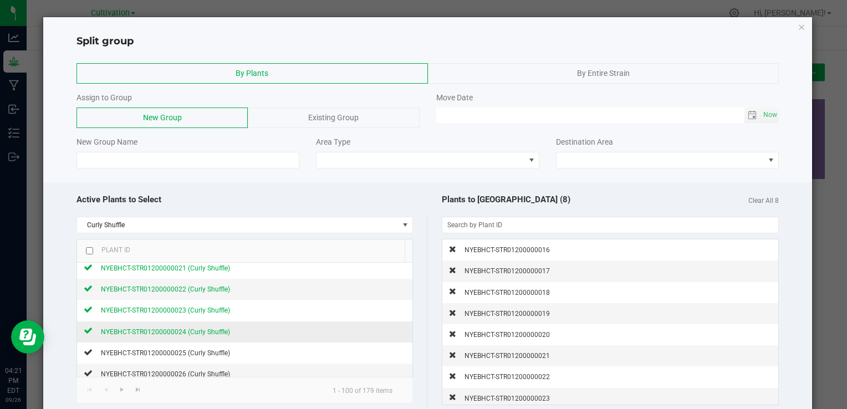
click at [168, 328] on span "NYEBHCT-STR01200000024 (Curly Shuffle)" at bounding box center [165, 332] width 129 height 8
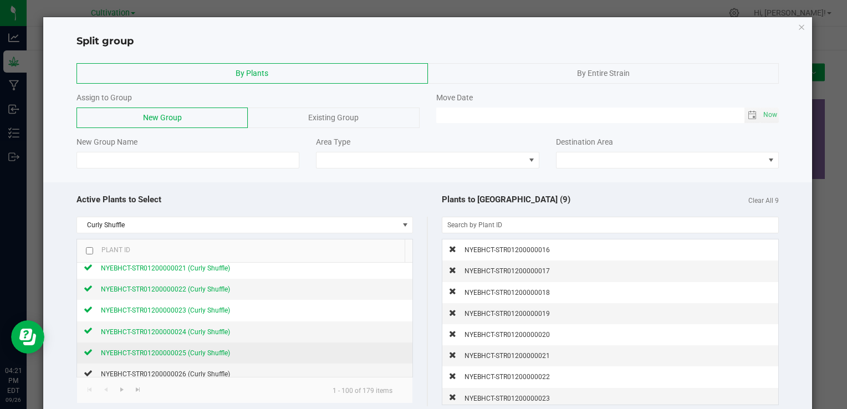
click at [163, 349] on span "NYEBHCT-STR01200000025 (Curly Shuffle)" at bounding box center [165, 353] width 129 height 8
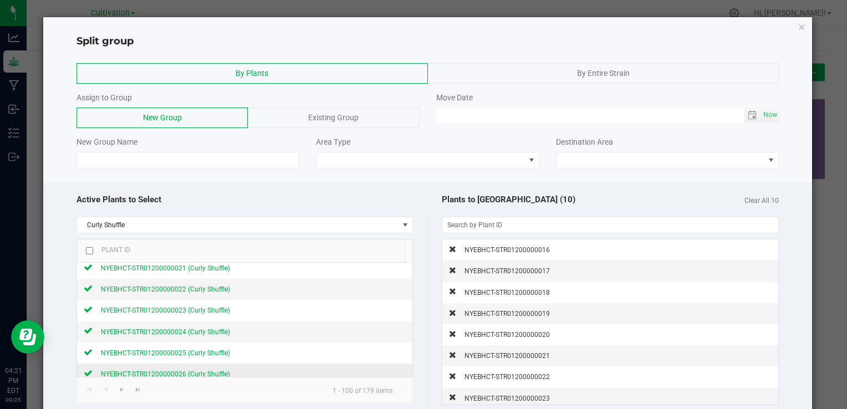
click at [164, 368] on div "NYEBHCT-STR01200000026 (Curly Shuffle)" at bounding box center [161, 374] width 137 height 12
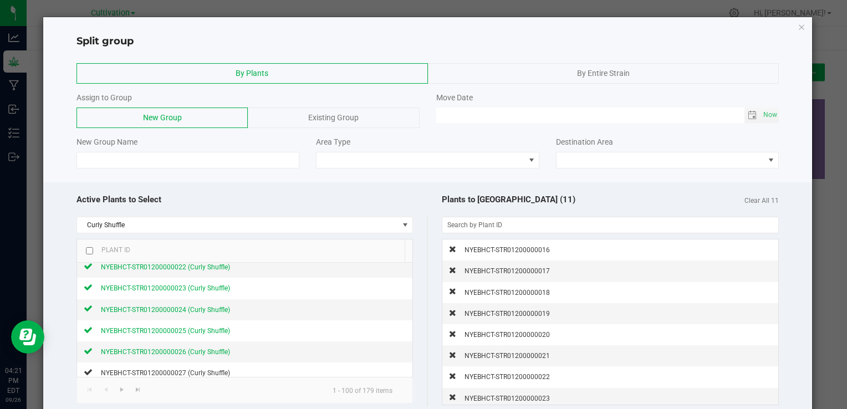
scroll to position [155, 0]
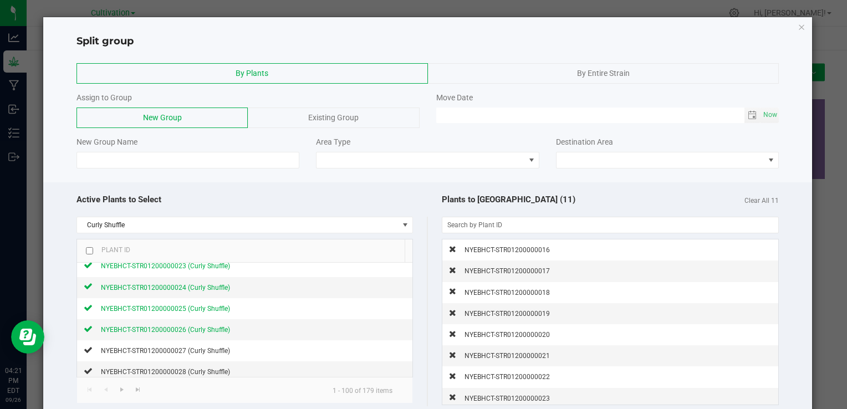
drag, startPoint x: 404, startPoint y: 373, endPoint x: 410, endPoint y: 379, distance: 8.6
click at [410, 379] on div "Curly Shuffle Plant ID NYEBHCT-STR01200000016 (Curly Shuffle) NYEBHCT-STR012000…" at bounding box center [251, 312] width 351 height 190
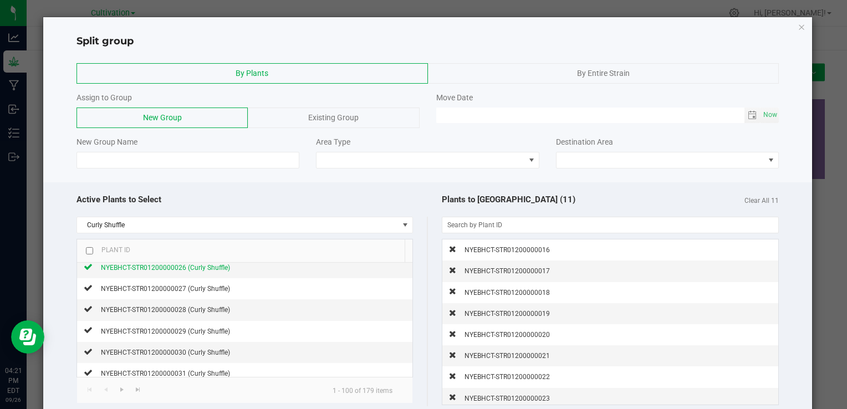
scroll to position [222, 0]
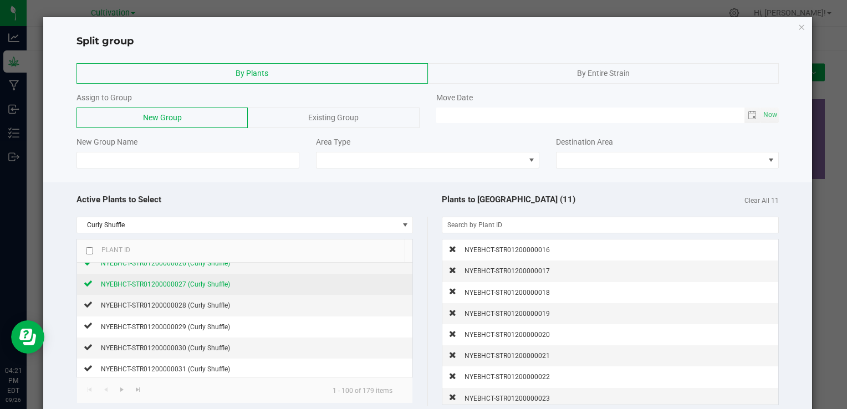
click at [188, 283] on span "NYEBHCT-STR01200000027 (Curly Shuffle)" at bounding box center [165, 284] width 129 height 8
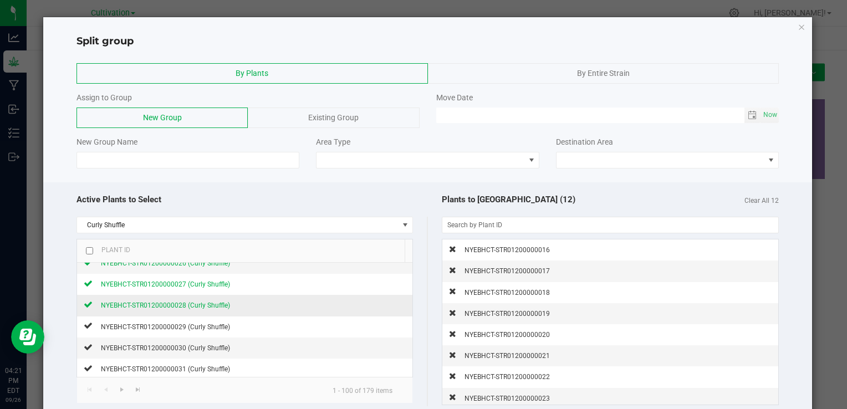
click at [181, 302] on span "NYEBHCT-STR01200000028 (Curly Shuffle)" at bounding box center [165, 306] width 129 height 8
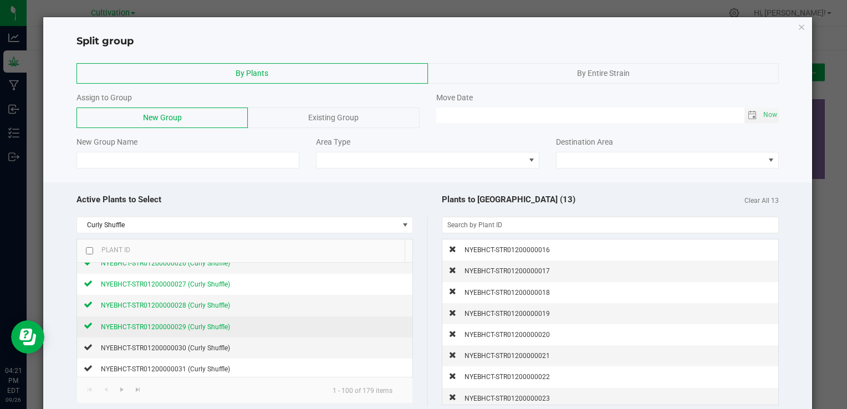
click at [178, 327] on span "NYEBHCT-STR01200000029 (Curly Shuffle)" at bounding box center [165, 327] width 129 height 8
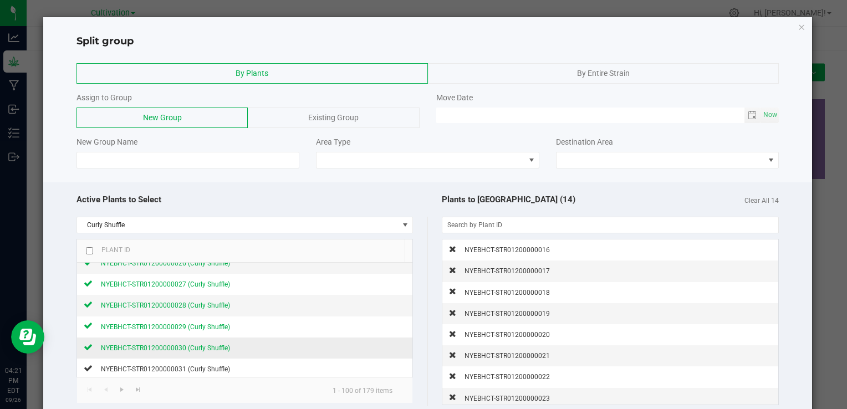
click at [195, 347] on span "NYEBHCT-STR01200000030 (Curly Shuffle)" at bounding box center [165, 348] width 129 height 8
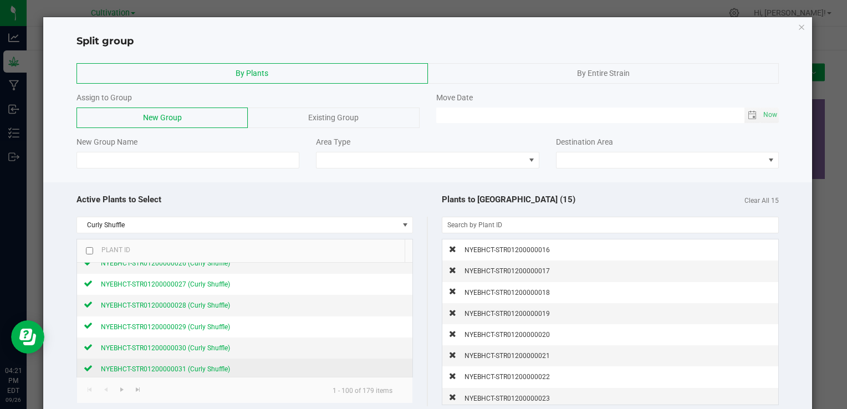
click at [215, 365] on span "NYEBHCT-STR01200000031 (Curly Shuffle)" at bounding box center [165, 369] width 129 height 8
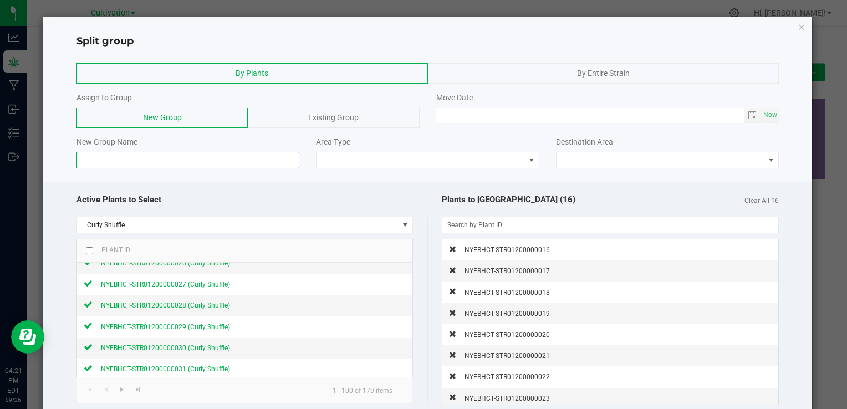
click at [259, 163] on input at bounding box center [187, 160] width 223 height 17
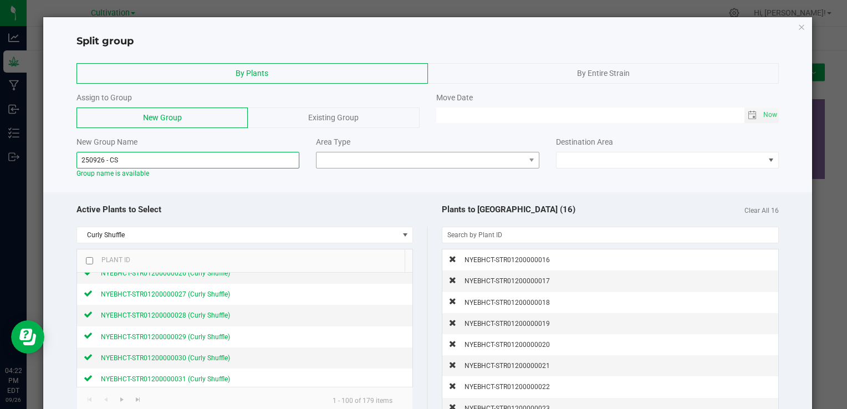
type input "250926 - CS"
click at [371, 155] on span at bounding box center [421, 160] width 208 height 16
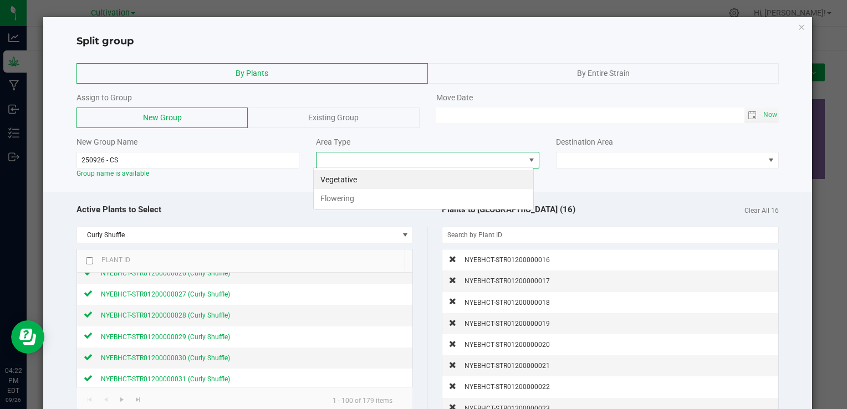
scroll to position [16, 221]
click at [356, 198] on li "Flowering" at bounding box center [424, 198] width 220 height 19
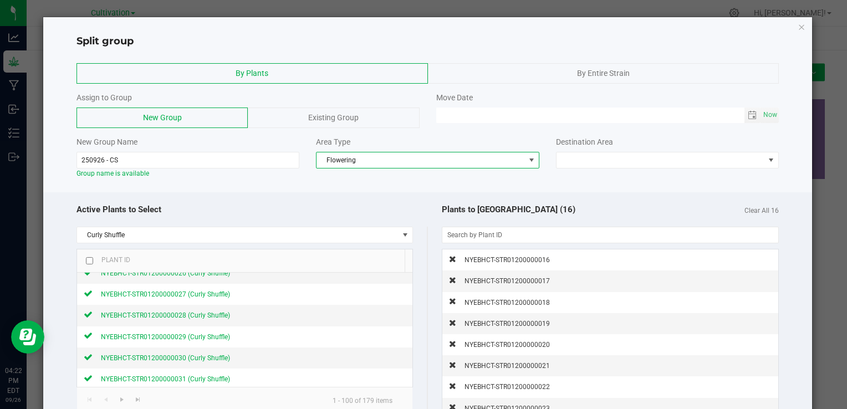
click at [639, 174] on div "New Group Name 250926 - CS Group name is available Area Type Flowering Destinat…" at bounding box center [427, 157] width 719 height 42
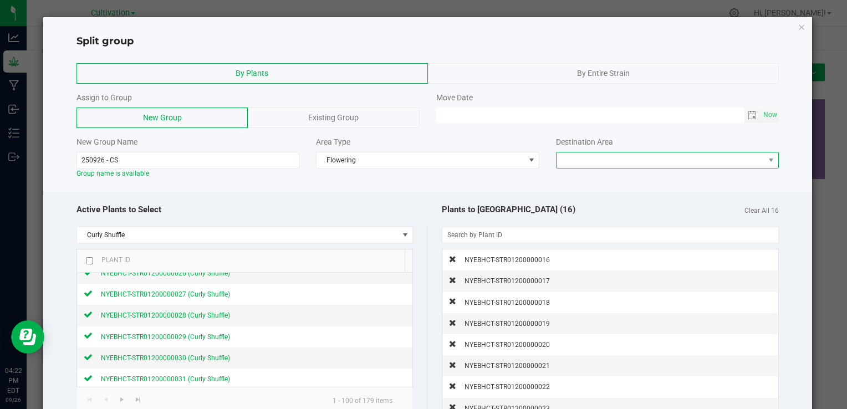
click at [646, 167] on span at bounding box center [667, 160] width 223 height 17
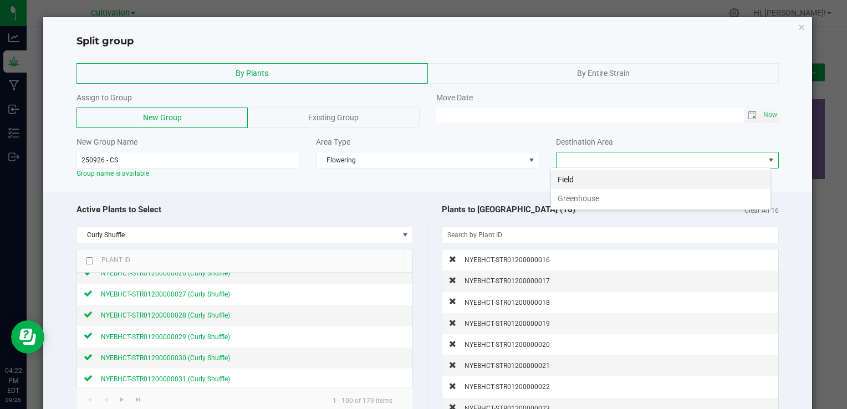
click at [597, 180] on li "Field" at bounding box center [661, 179] width 220 height 19
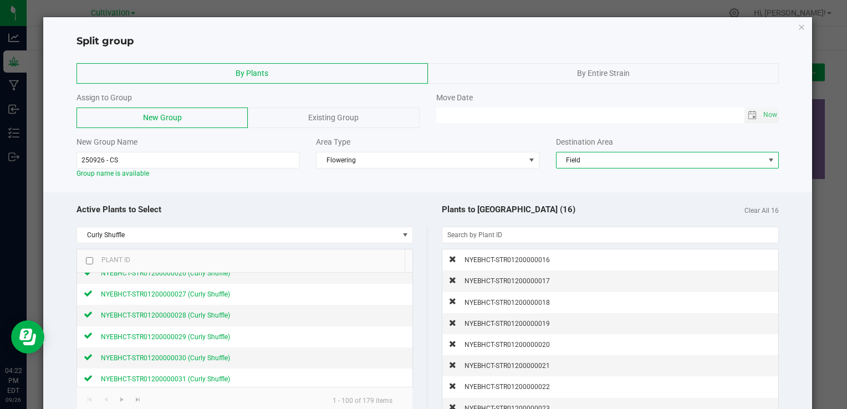
click at [384, 206] on div "Active Plants to Select" at bounding box center [251, 210] width 351 height 24
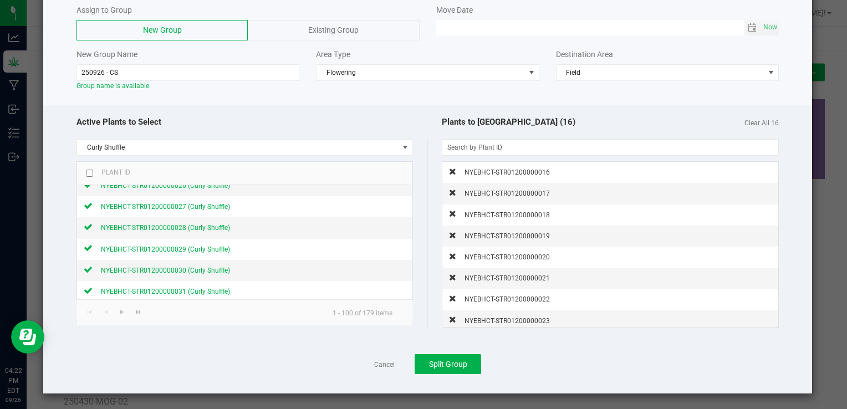
scroll to position [88, 0]
click at [458, 359] on span "Split Group" at bounding box center [448, 363] width 38 height 9
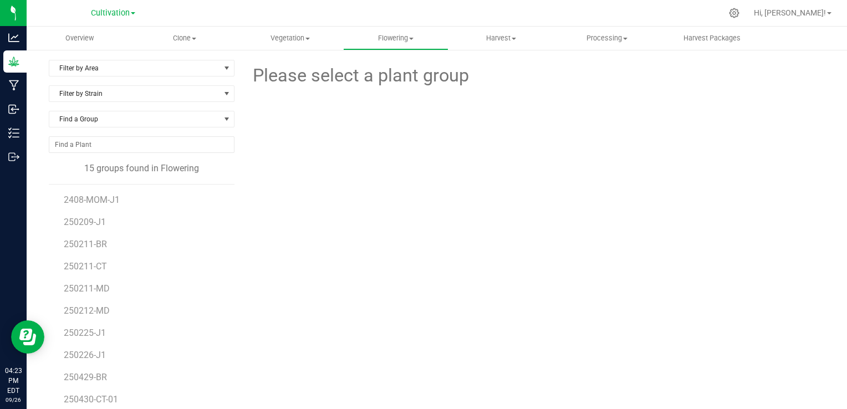
click at [243, 188] on div "Please select a plant group" at bounding box center [534, 261] width 582 height 402
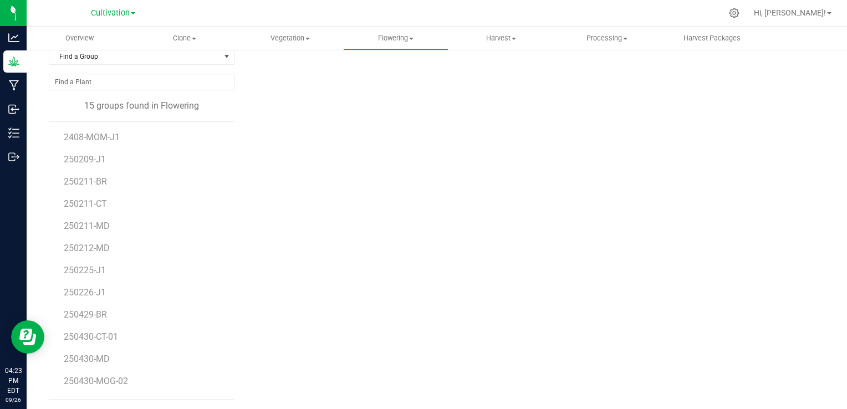
scroll to position [64, 0]
click at [103, 384] on span "250926 - CS" at bounding box center [88, 383] width 49 height 11
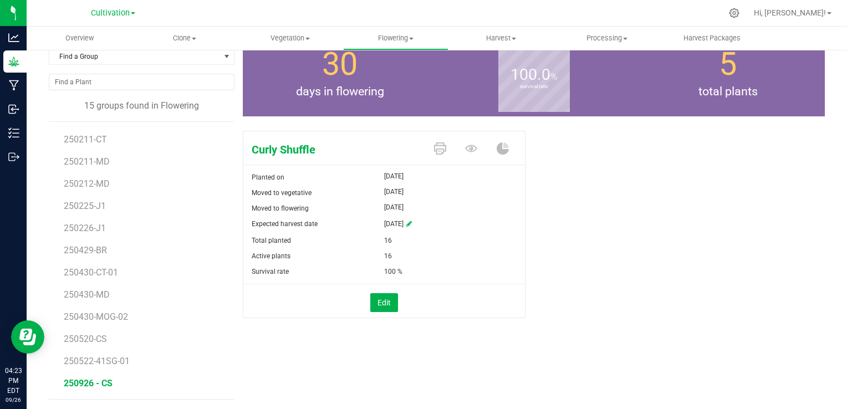
click at [576, 211] on div "Curly Shuffle Planted on [DATE] Moved to vegetative [DATE] Moved to flowering […" at bounding box center [534, 236] width 582 height 220
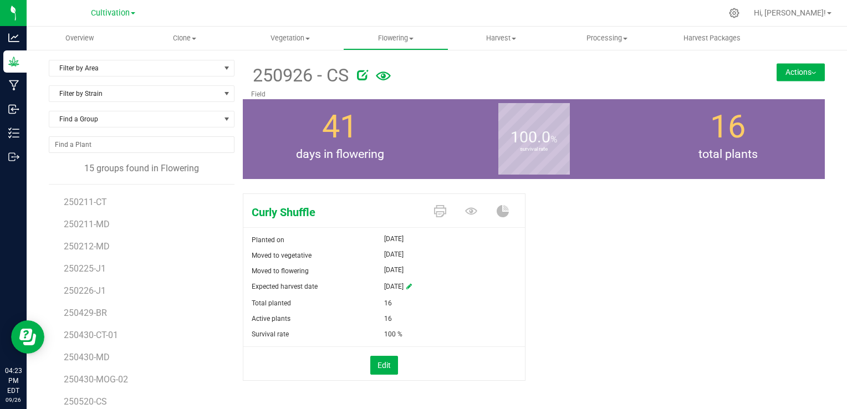
click at [812, 68] on button "Actions" at bounding box center [801, 72] width 48 height 18
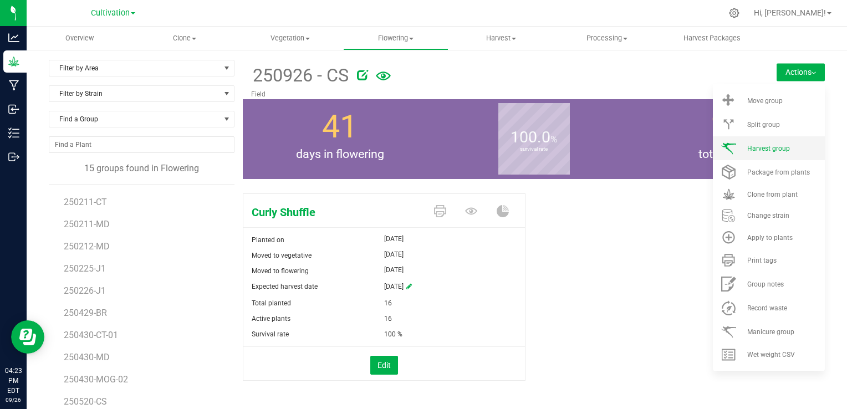
click at [747, 147] on span "Harvest group" at bounding box center [768, 149] width 43 height 8
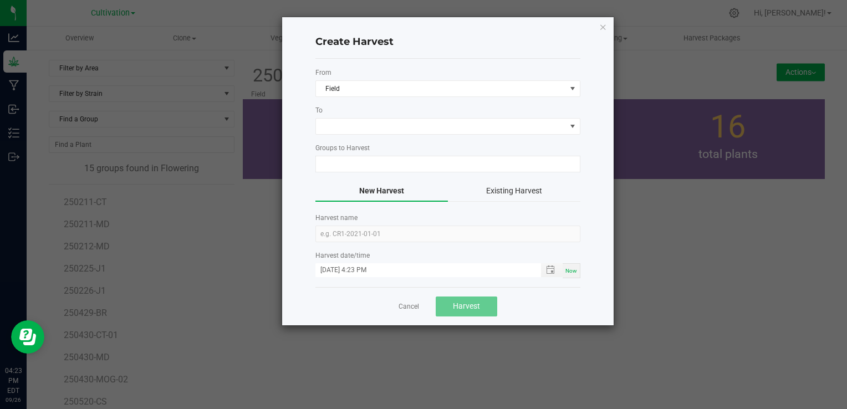
type input "250926 - CS"
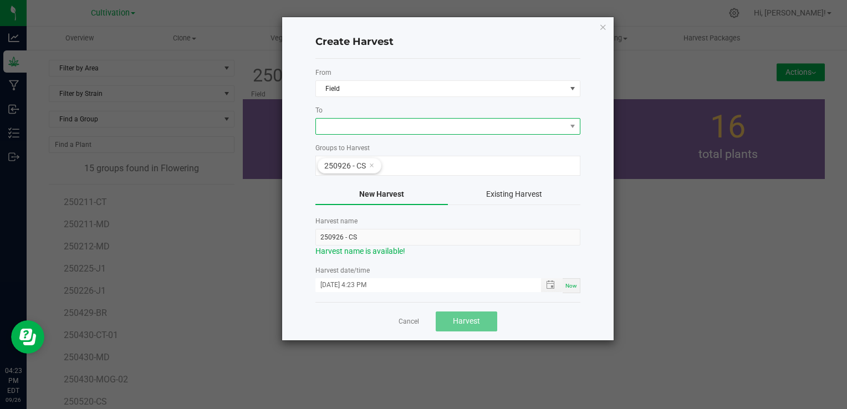
click at [358, 119] on span at bounding box center [441, 127] width 250 height 16
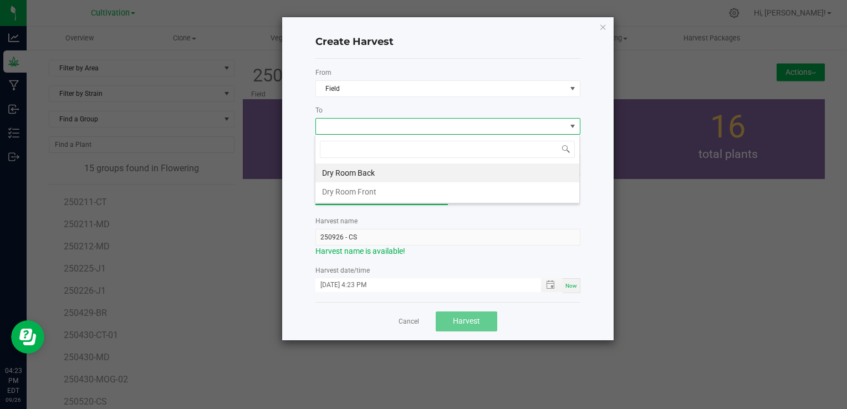
scroll to position [16, 265]
click at [369, 168] on li "Dry Room Back" at bounding box center [447, 173] width 264 height 19
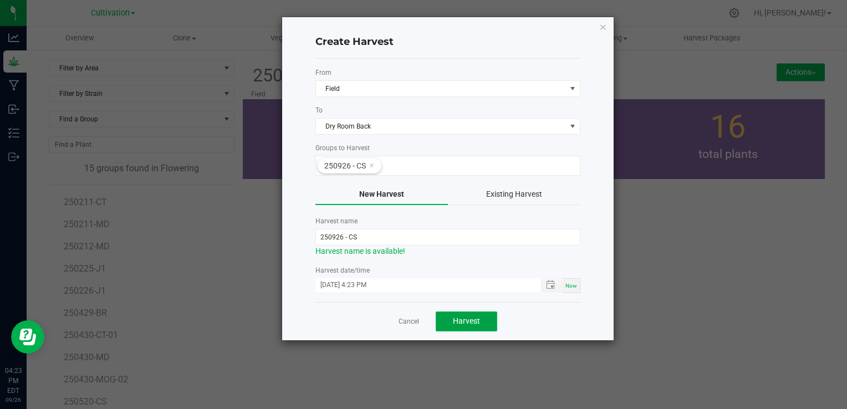
click at [468, 317] on span "Harvest" at bounding box center [466, 321] width 27 height 9
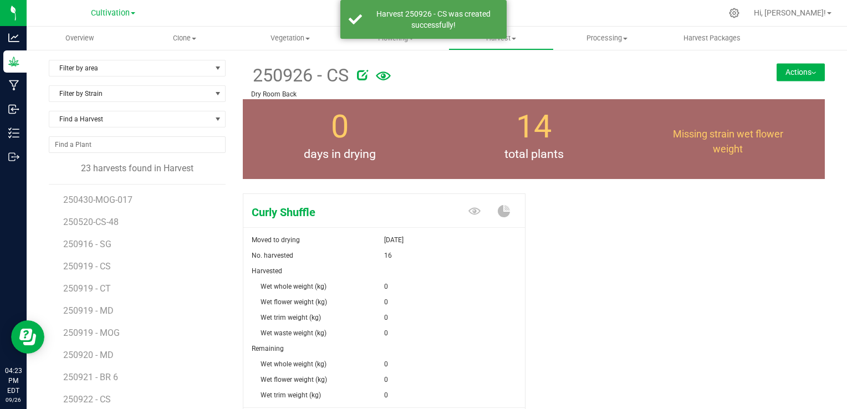
click at [641, 318] on div "Curly Shuffle Moved to drying [DATE] No. harvested 16 Harvested Wet whole weigh…" at bounding box center [534, 329] width 582 height 280
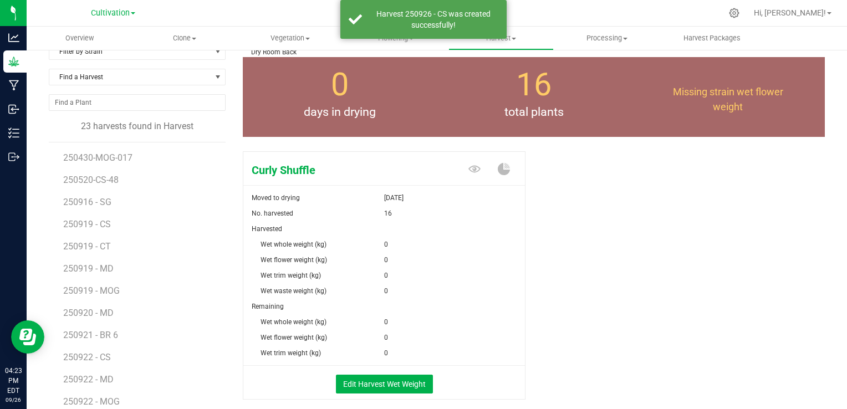
scroll to position [44, 0]
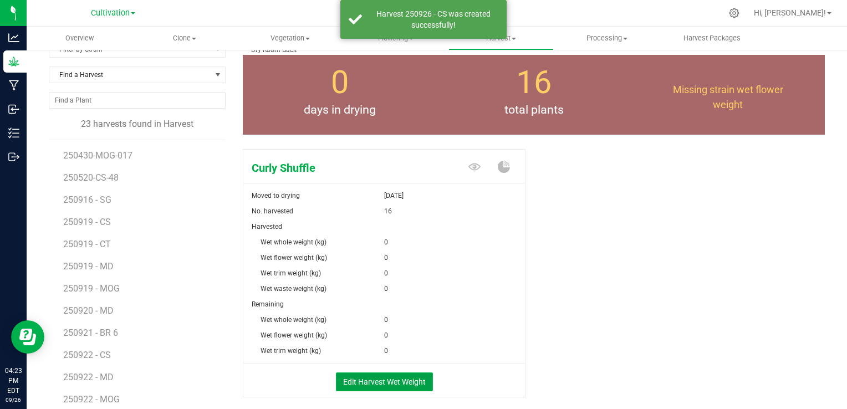
click at [377, 374] on button "Edit Harvest Wet Weight" at bounding box center [384, 382] width 97 height 19
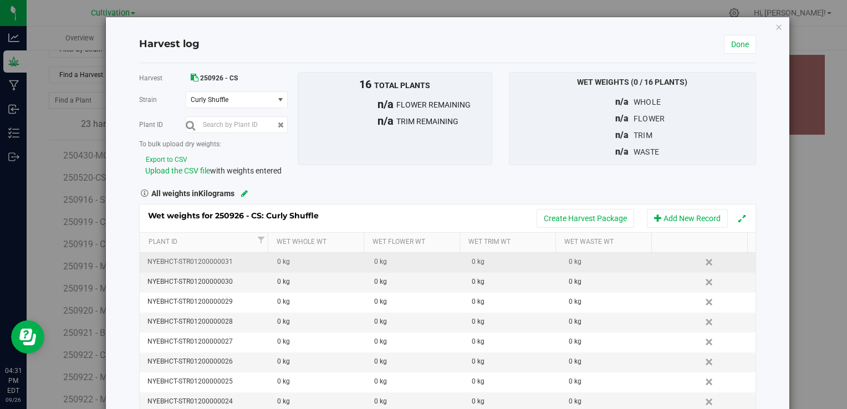
click at [293, 261] on div "0 kg" at bounding box center [321, 262] width 89 height 11
click at [293, 261] on input "text" at bounding box center [321, 262] width 84 height 16
type input "1.7"
click at [286, 283] on div "0 kg" at bounding box center [321, 282] width 89 height 11
click at [286, 283] on input "text" at bounding box center [321, 282] width 84 height 16
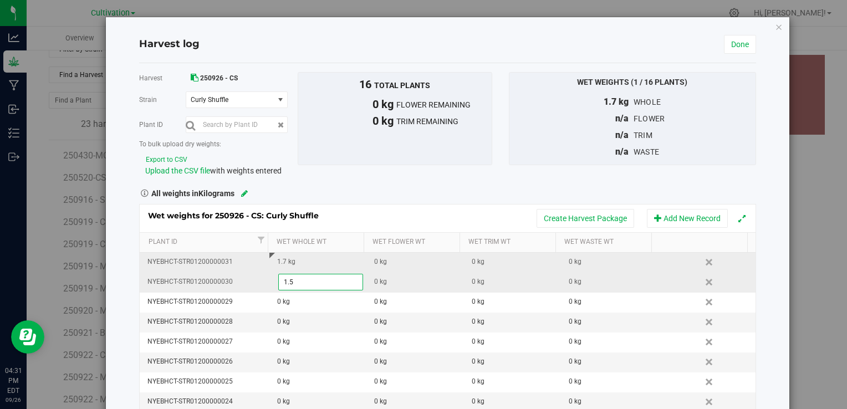
type input "1.56"
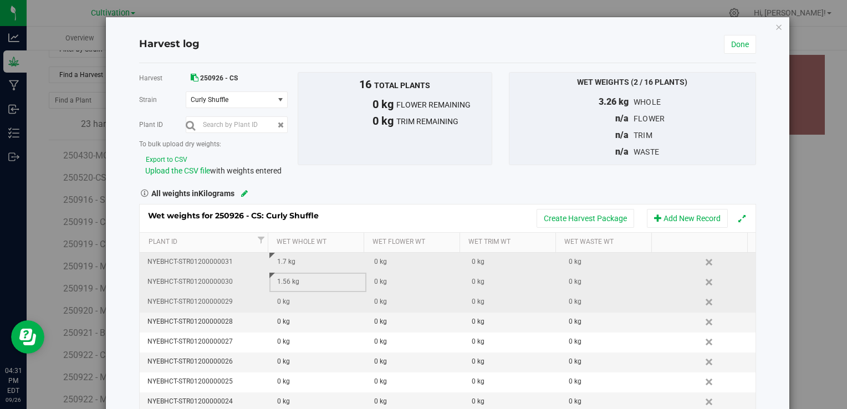
click at [285, 297] on div "0 kg" at bounding box center [321, 302] width 89 height 11
type input "2.305"
click at [289, 318] on div "0 kg" at bounding box center [321, 322] width 89 height 11
type input "2.155"
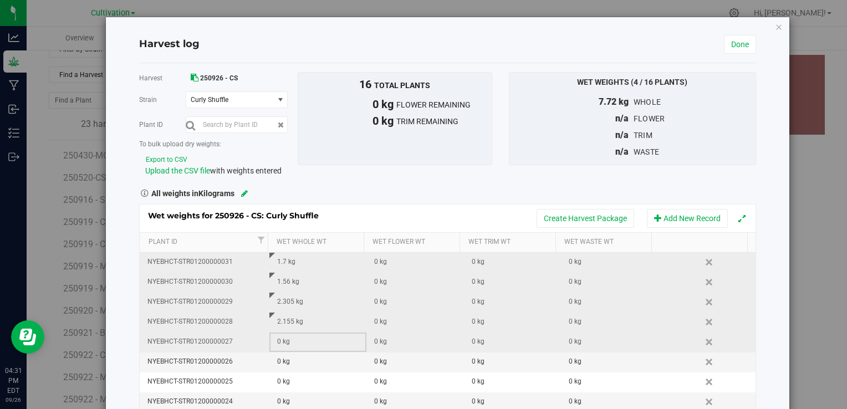
click at [293, 339] on div "0 kg" at bounding box center [321, 341] width 89 height 11
click at [293, 339] on input "text" at bounding box center [321, 342] width 84 height 16
type input "1.845"
click at [290, 361] on div "0 kg" at bounding box center [321, 361] width 89 height 11
type input "1.31"
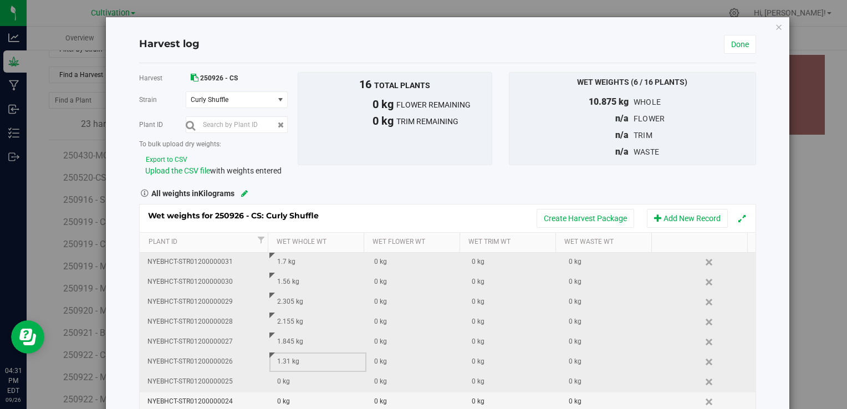
click at [297, 382] on div "0 kg" at bounding box center [321, 381] width 89 height 11
type input "1.41"
click at [295, 404] on div "0 kg" at bounding box center [321, 401] width 89 height 11
type input "2.185"
click at [762, 270] on div "Harvest log Done Harvest 250926 - CS [GEOGRAPHIC_DATA] Curly Shuffle Select str…" at bounding box center [447, 242] width 683 height 450
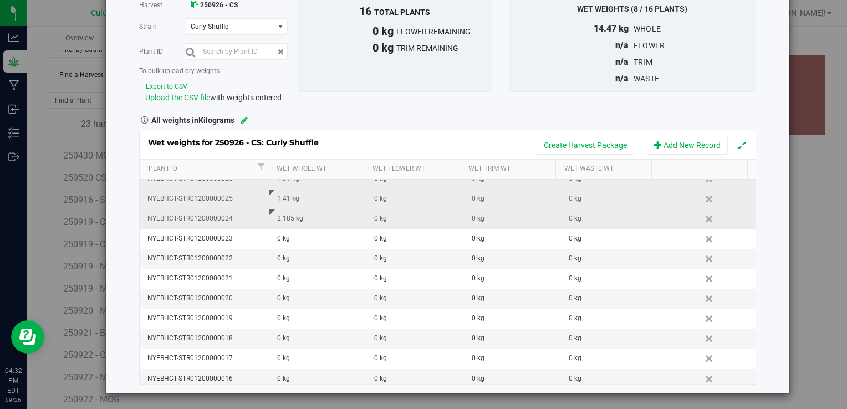
scroll to position [114, 0]
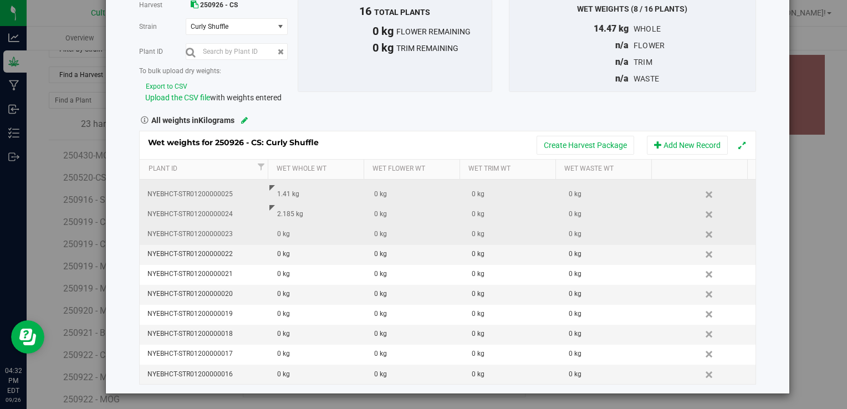
click at [306, 231] on div "0 kg" at bounding box center [321, 234] width 89 height 11
click at [0, 0] on input "text" at bounding box center [0, 0] width 0 height 0
type input "1.915"
click at [297, 256] on div "0 kg" at bounding box center [321, 254] width 89 height 11
click at [297, 256] on input "text" at bounding box center [321, 255] width 84 height 16
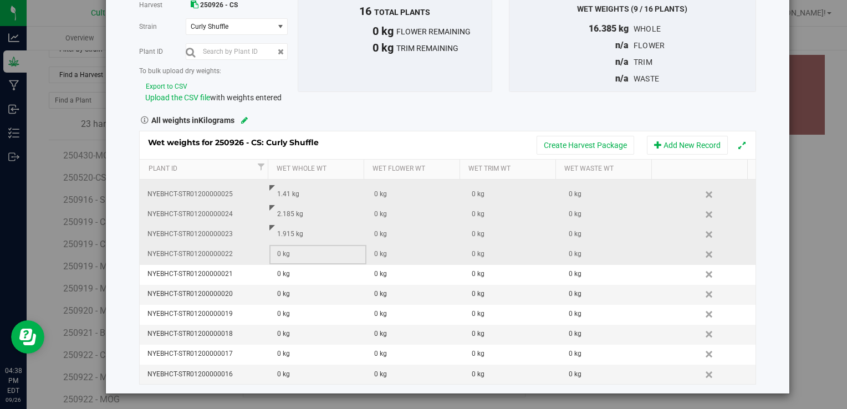
click at [297, 256] on div "0 kg" at bounding box center [321, 254] width 89 height 11
type input "2.185"
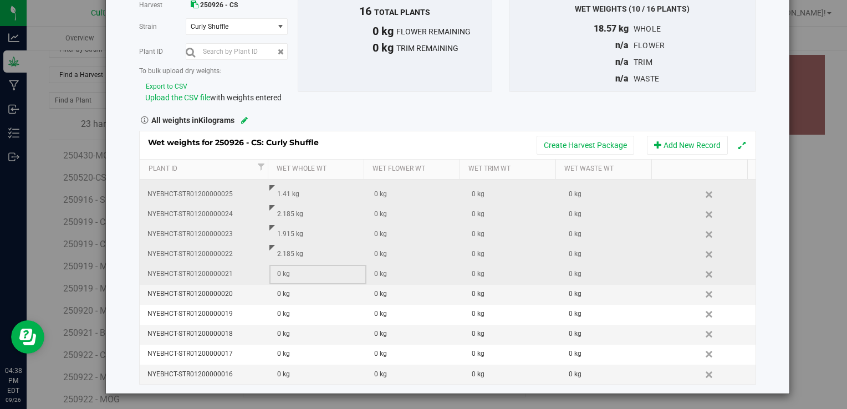
click at [296, 274] on div "0 kg" at bounding box center [321, 274] width 89 height 11
type input "1.26"
click at [295, 290] on div "0 kg" at bounding box center [321, 294] width 89 height 11
click at [295, 290] on input "text" at bounding box center [321, 295] width 84 height 16
type input "2.22"
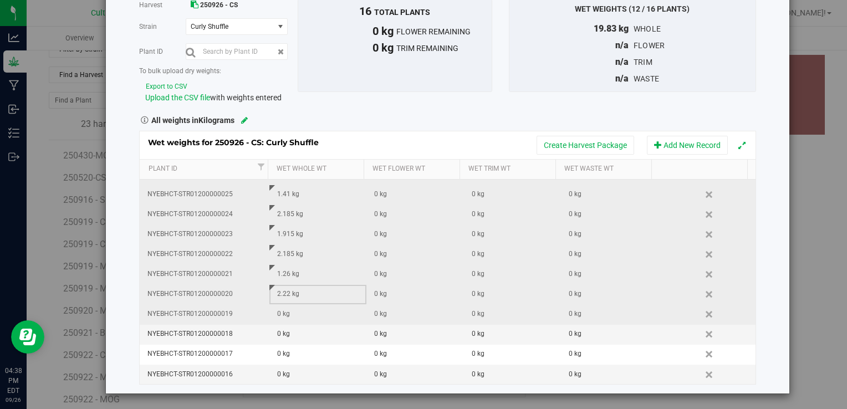
click at [288, 310] on div "0 kg" at bounding box center [321, 314] width 89 height 11
click at [288, 310] on input "text" at bounding box center [321, 315] width 84 height 16
type input "1.45"
click at [287, 331] on div "0 kg" at bounding box center [321, 334] width 89 height 11
type input "1.62"
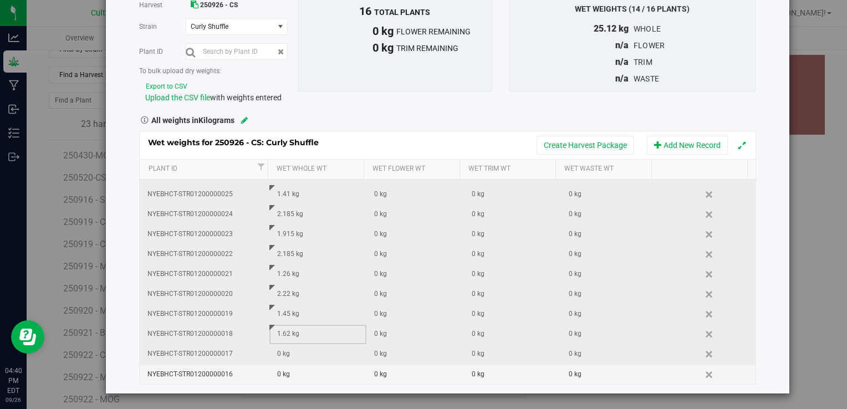
click at [280, 351] on div "0 kg" at bounding box center [321, 354] width 89 height 11
click at [280, 351] on span at bounding box center [320, 354] width 85 height 17
type input "1.14"
click at [293, 376] on div "0 kg" at bounding box center [321, 374] width 89 height 11
type input "3.385"
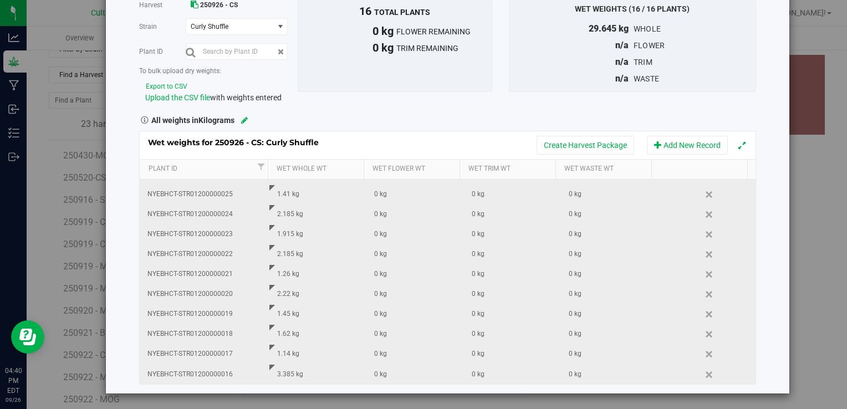
click at [767, 257] on div "Harvest log Done Harvest 250926 - CS [GEOGRAPHIC_DATA] Curly Shuffle Select str…" at bounding box center [447, 169] width 683 height 450
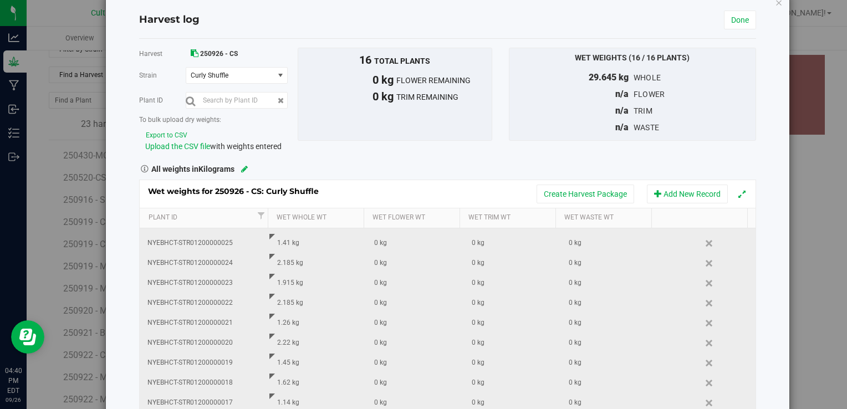
scroll to position [0, 0]
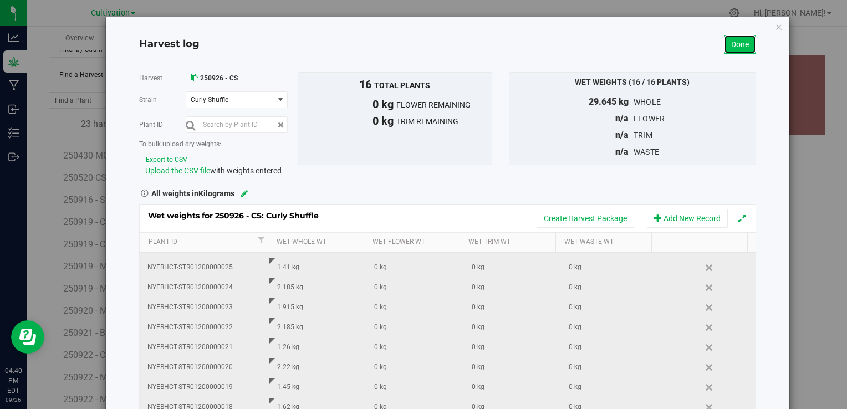
click at [737, 36] on link "Done" at bounding box center [740, 44] width 32 height 19
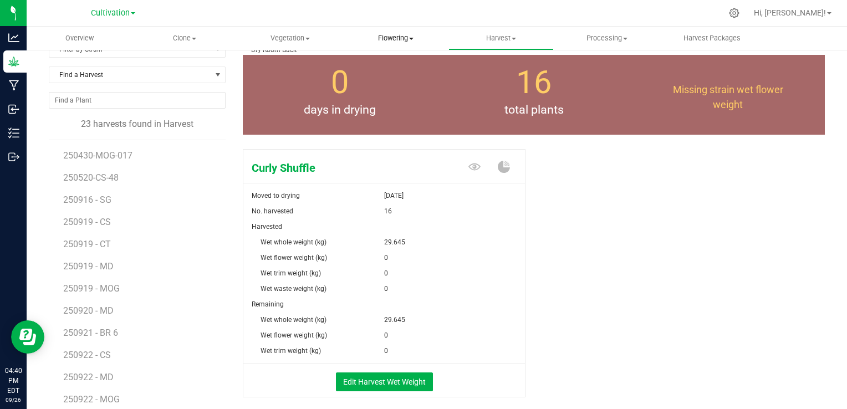
click at [387, 35] on span "Flowering" at bounding box center [396, 38] width 104 height 10
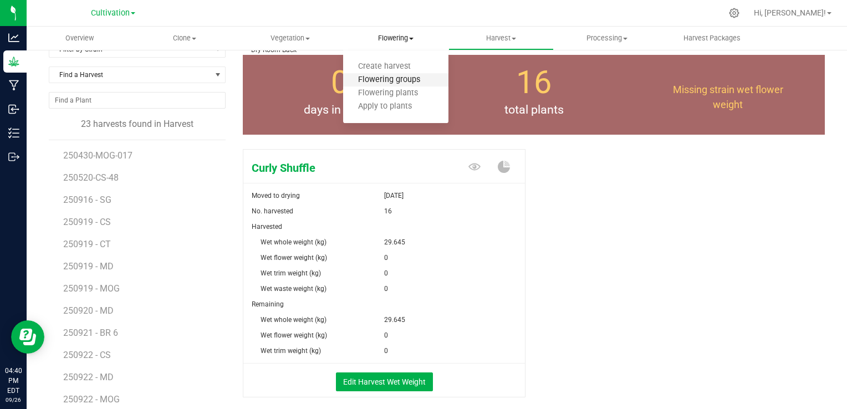
click at [406, 82] on span "Flowering groups" at bounding box center [389, 79] width 92 height 9
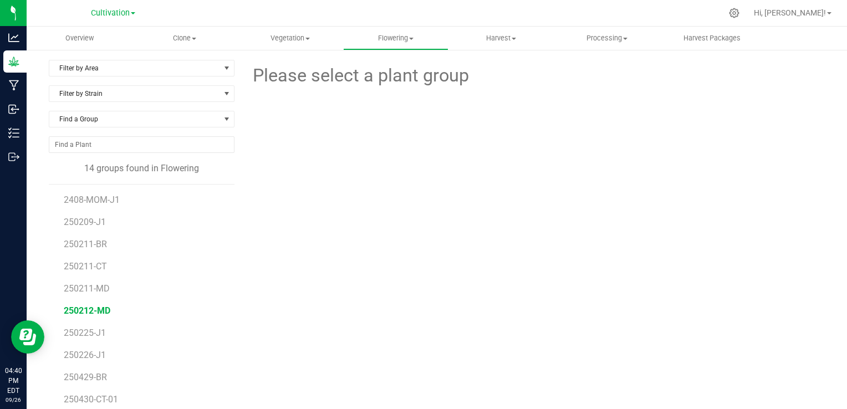
click at [97, 307] on span "250212-MD" at bounding box center [87, 310] width 47 height 11
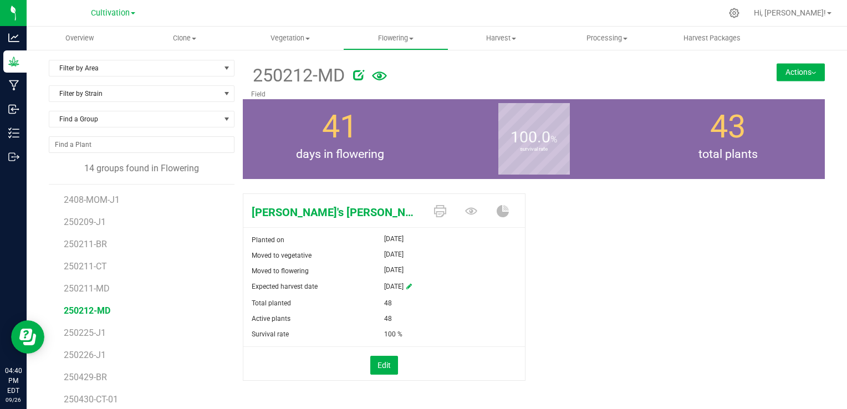
click at [791, 74] on button "Actions" at bounding box center [801, 72] width 48 height 18
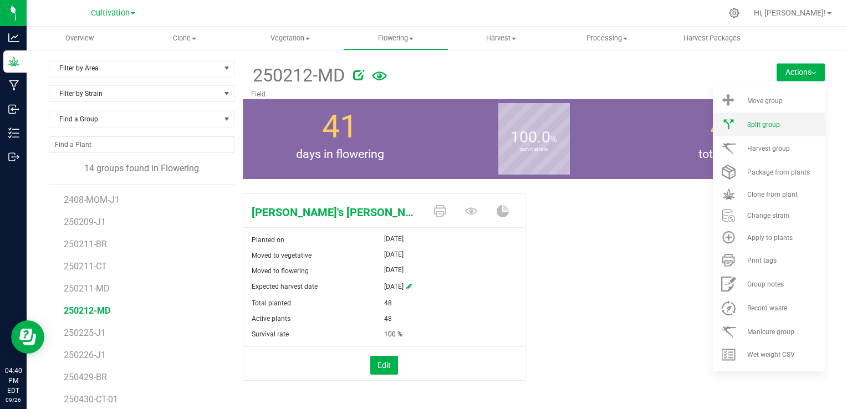
click at [759, 126] on span "Split group" at bounding box center [763, 125] width 33 height 8
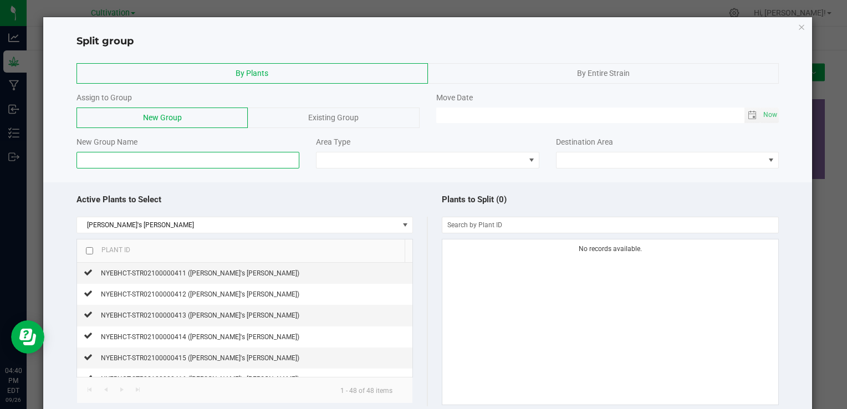
click at [228, 157] on input at bounding box center [187, 160] width 223 height 17
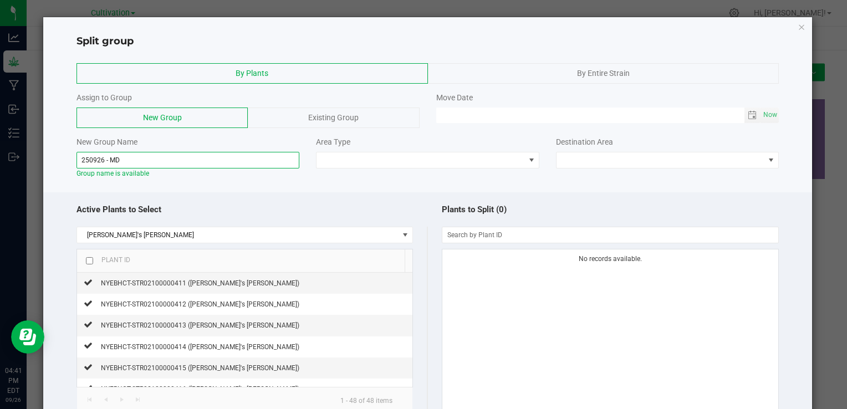
type input "250926 - MD"
click at [350, 168] on div "New Group Name 250926 - MD Group name is available Area Type Destination Area" at bounding box center [427, 157] width 719 height 42
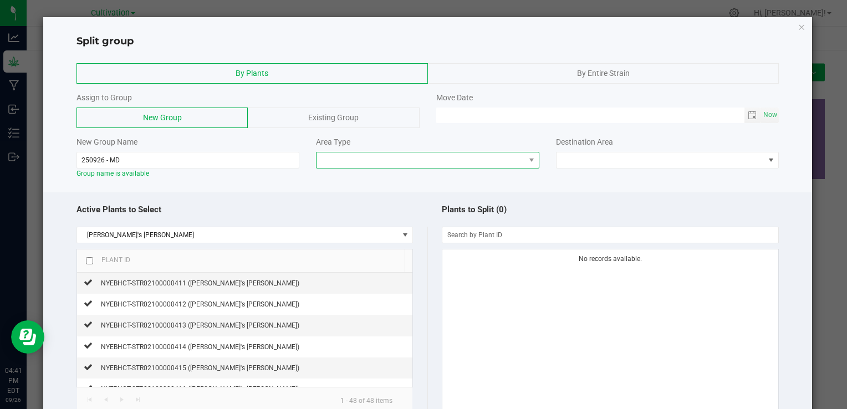
click at [360, 161] on span at bounding box center [421, 160] width 208 height 16
click at [356, 211] on div "Active Plants to Select" at bounding box center [251, 210] width 351 height 24
click at [406, 155] on span at bounding box center [421, 160] width 208 height 16
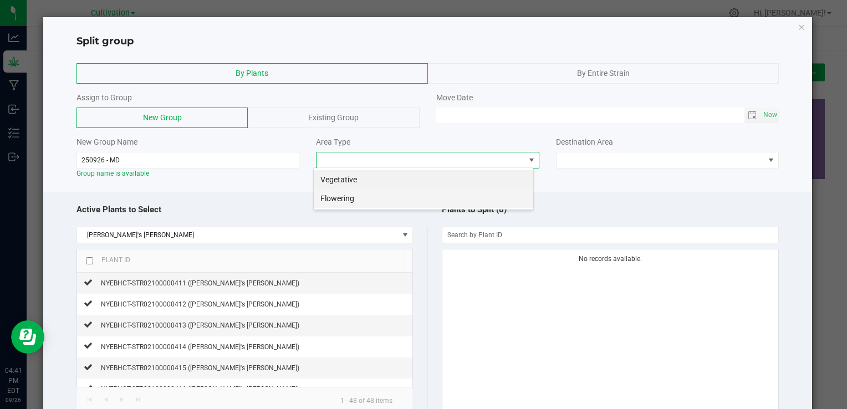
click at [399, 200] on li "Flowering" at bounding box center [424, 198] width 220 height 19
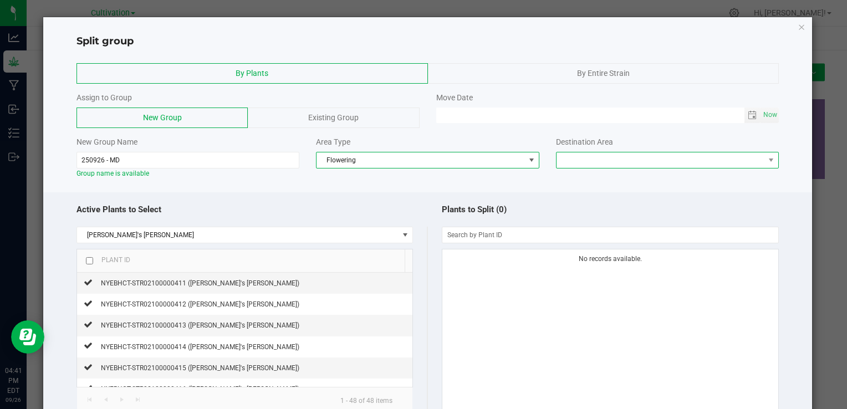
click at [631, 156] on span at bounding box center [661, 160] width 208 height 16
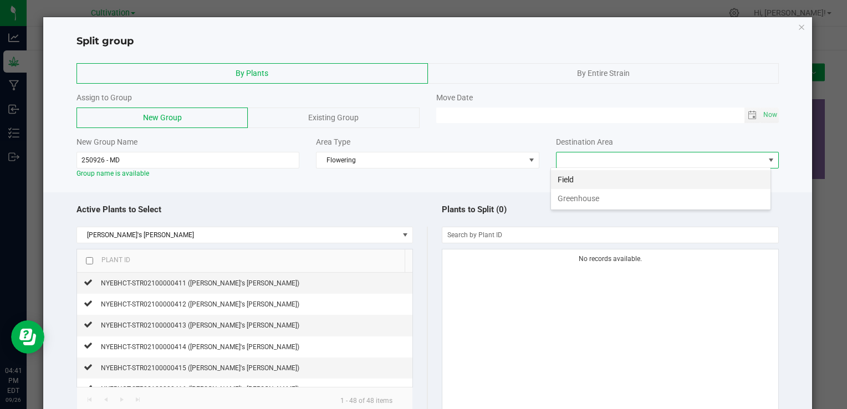
click at [594, 179] on li "Field" at bounding box center [661, 179] width 220 height 19
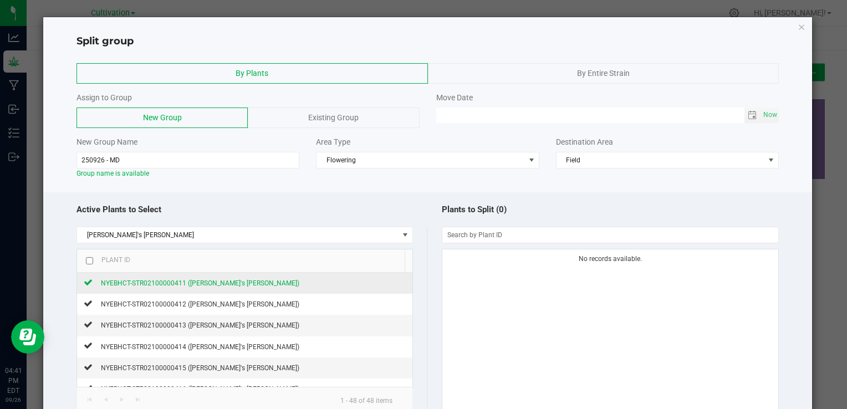
click at [171, 285] on span "NYEBHCT-STR02100000411 ([PERSON_NAME]'s [PERSON_NAME])" at bounding box center [200, 283] width 198 height 8
click at [436, 195] on div "Active Plants to Select [PERSON_NAME]'s [PERSON_NAME] Plant ID NYEBHCT-STR02100…" at bounding box center [427, 336] width 769 height 289
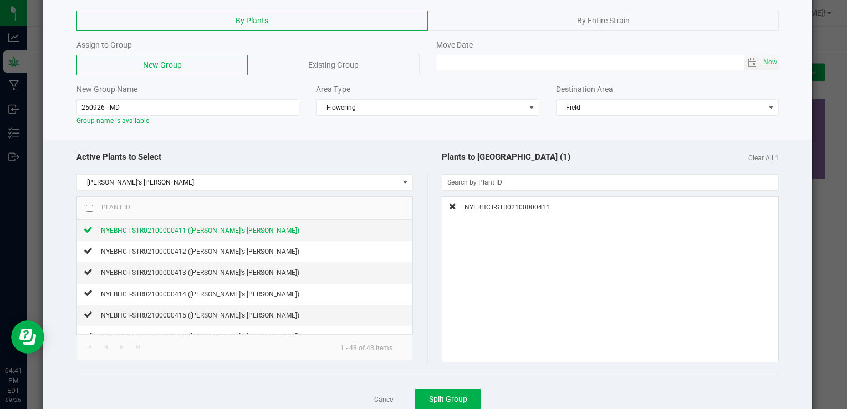
scroll to position [88, 0]
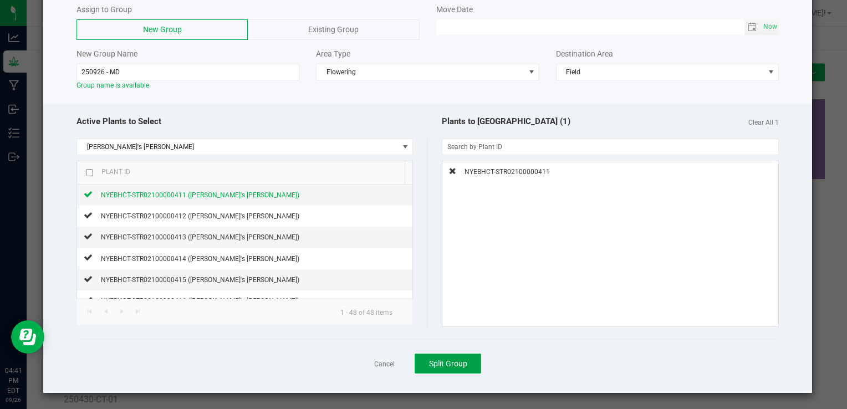
click at [451, 361] on span "Split Group" at bounding box center [448, 363] width 38 height 9
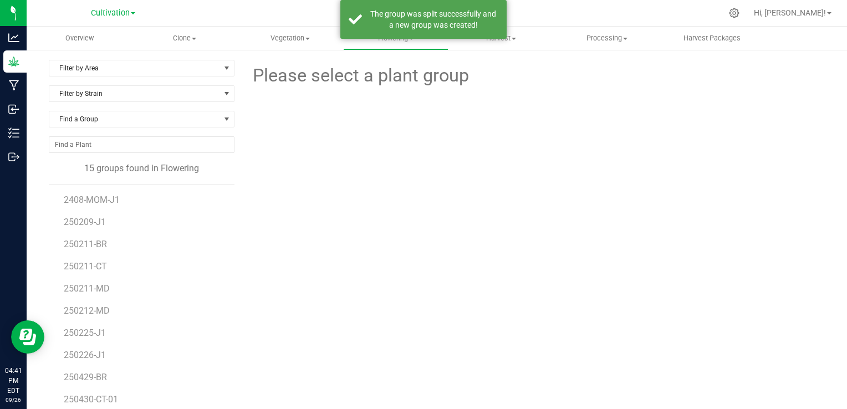
click at [243, 240] on div "Please select a plant group" at bounding box center [534, 261] width 582 height 402
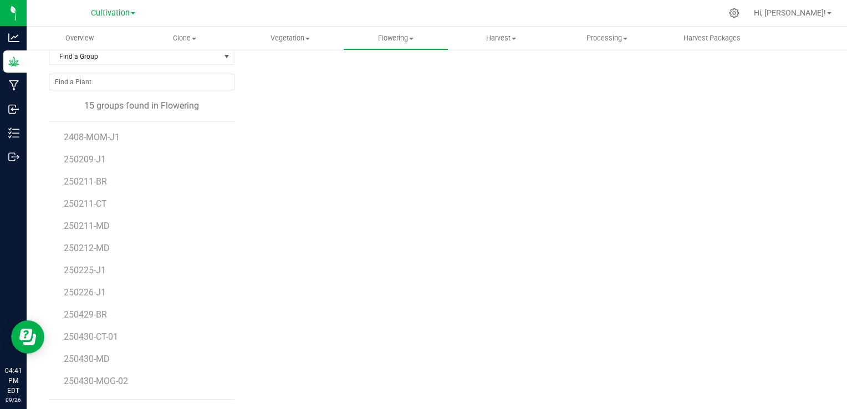
scroll to position [64, 0]
click at [86, 385] on span "250926 - MD" at bounding box center [89, 383] width 51 height 11
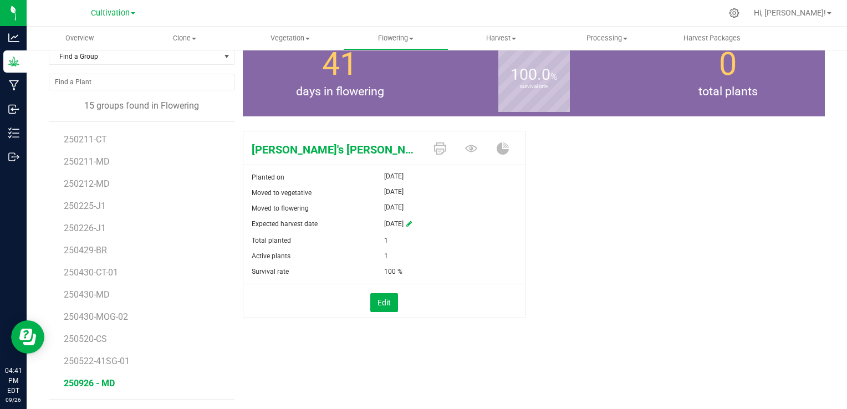
click at [654, 176] on div "[PERSON_NAME]'s [PERSON_NAME] Planted on [DATE] Moved to vegetative [DATE] Move…" at bounding box center [534, 236] width 582 height 220
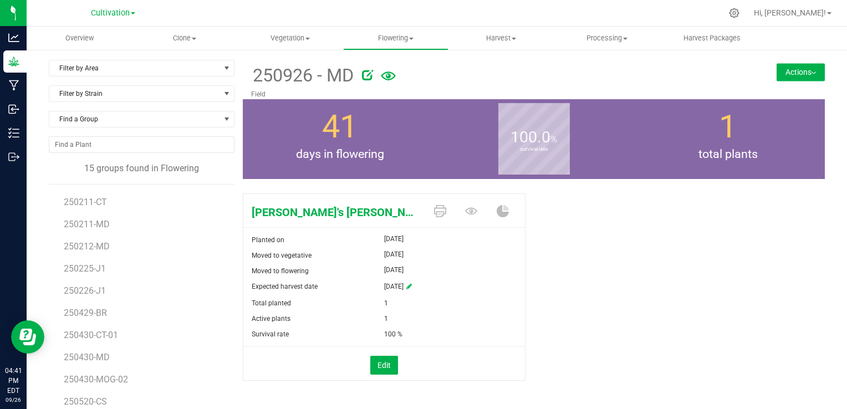
click at [784, 67] on button "Actions" at bounding box center [801, 72] width 48 height 18
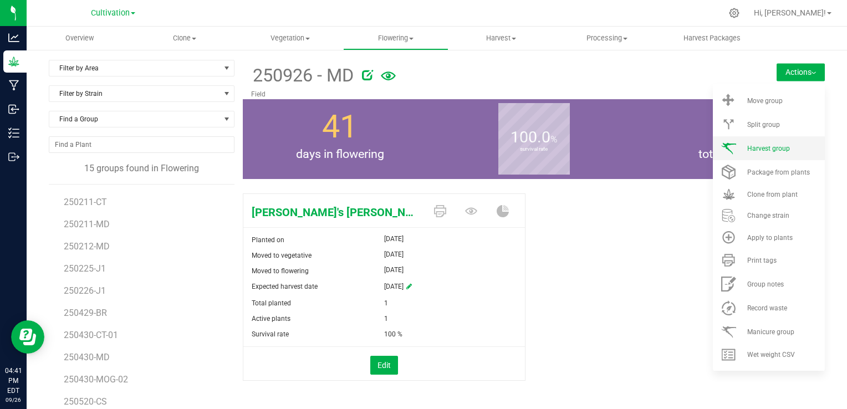
click at [763, 140] on li "Harvest group" at bounding box center [769, 148] width 112 height 24
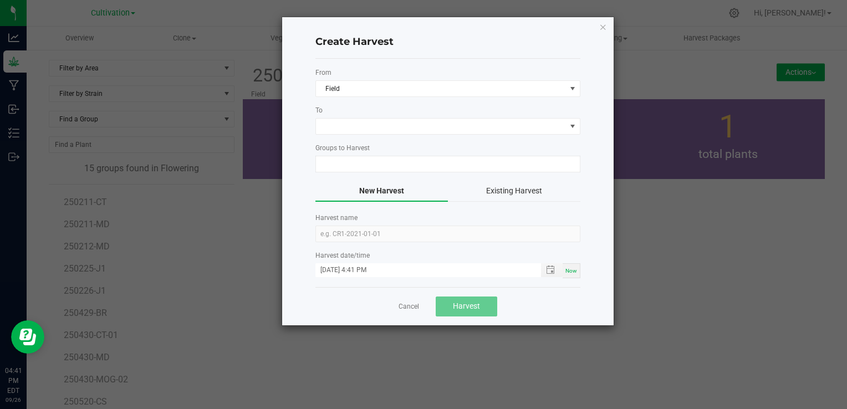
type input "250926 - MD"
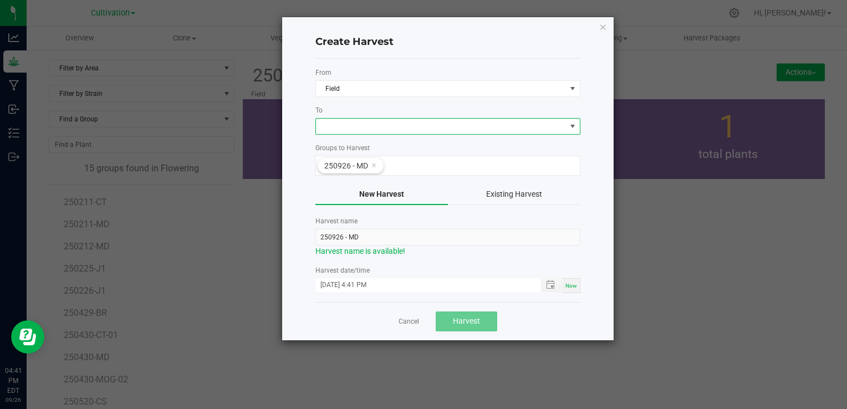
click at [345, 121] on span at bounding box center [441, 127] width 250 height 16
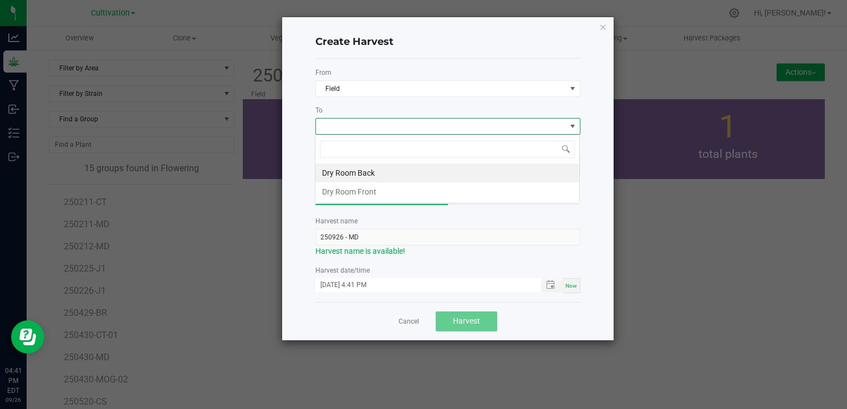
scroll to position [16, 265]
click at [352, 174] on li "Dry Room Back" at bounding box center [447, 173] width 264 height 19
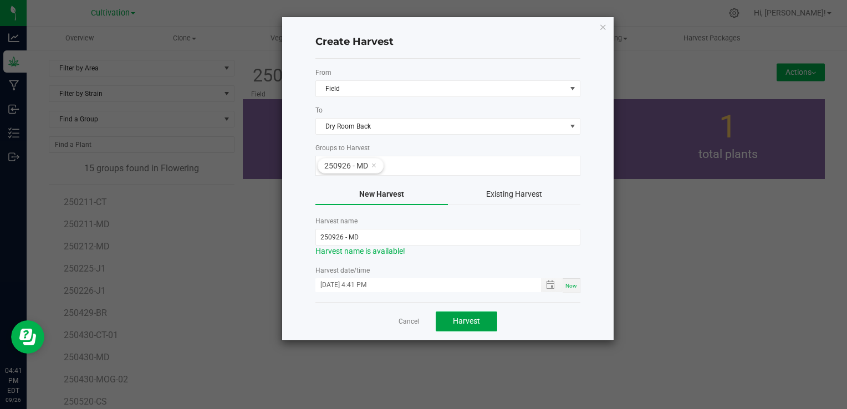
click at [468, 318] on span "Harvest" at bounding box center [466, 321] width 27 height 9
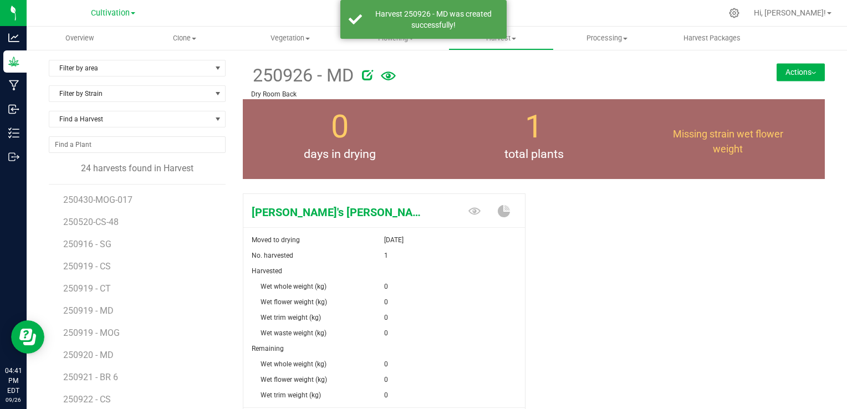
click at [605, 282] on div "[PERSON_NAME]'s [PERSON_NAME] Moved to drying [DATE] No. harvested 1 Harvested …" at bounding box center [534, 329] width 582 height 280
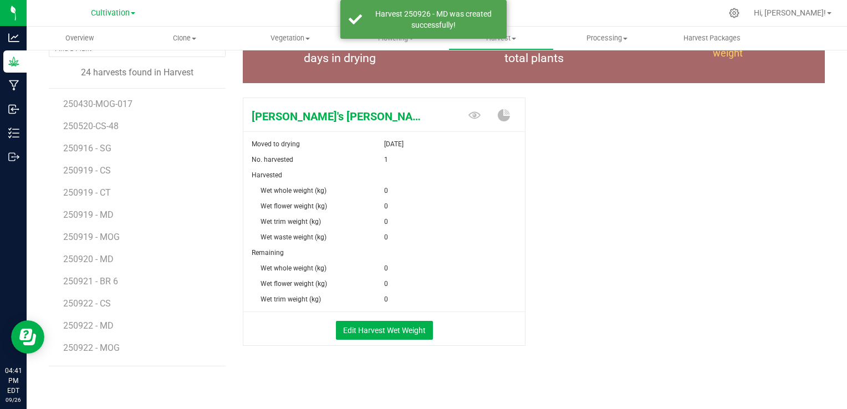
scroll to position [96, 0]
click at [392, 338] on button "Edit Harvest Wet Weight" at bounding box center [384, 329] width 97 height 19
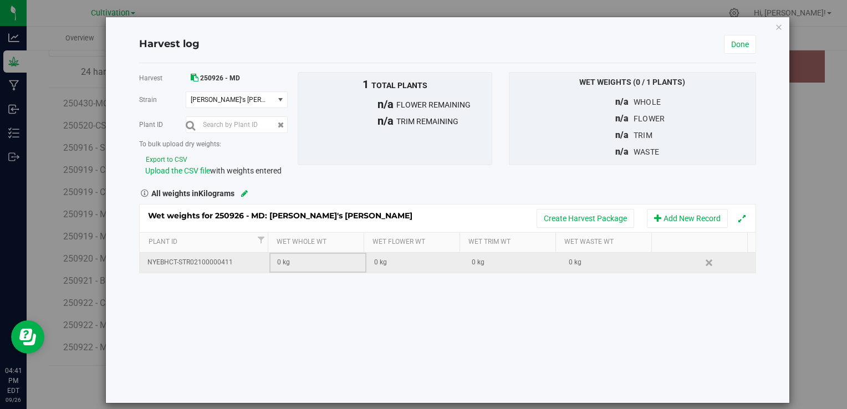
click at [295, 261] on div "0 kg" at bounding box center [321, 262] width 89 height 11
click at [295, 261] on span at bounding box center [320, 262] width 85 height 17
type input "1.915"
click at [729, 42] on link "Done" at bounding box center [740, 44] width 32 height 19
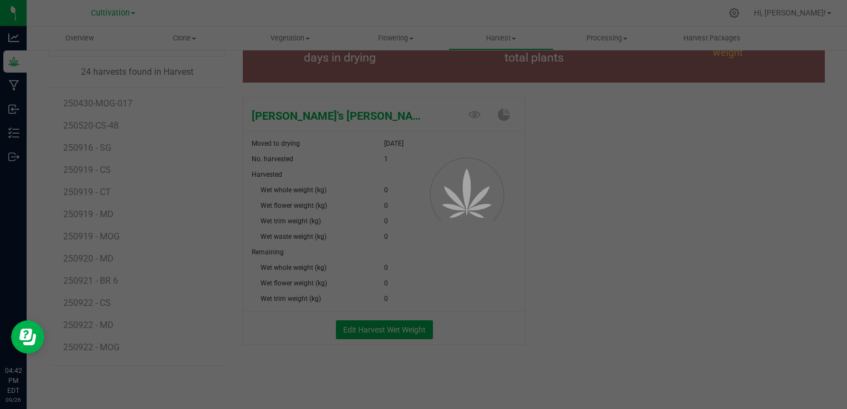
scroll to position [96, 0]
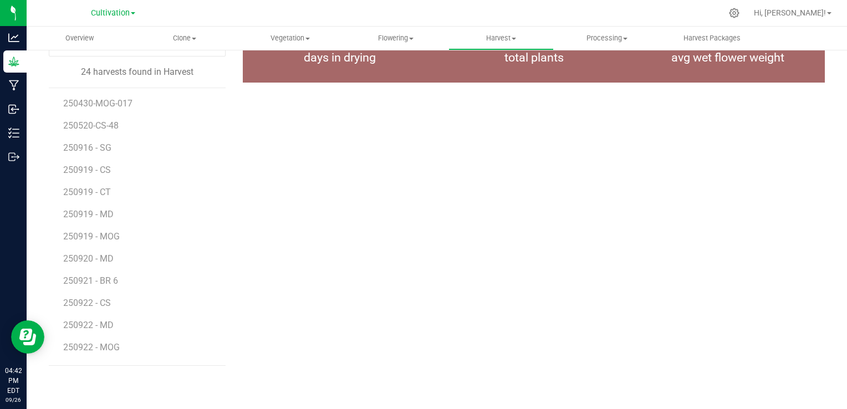
click at [670, 230] on div "250926 - MD Dry Room Back Actions Move harvest Create package from harvest" at bounding box center [534, 168] width 582 height 411
